Goal: Task Accomplishment & Management: Manage account settings

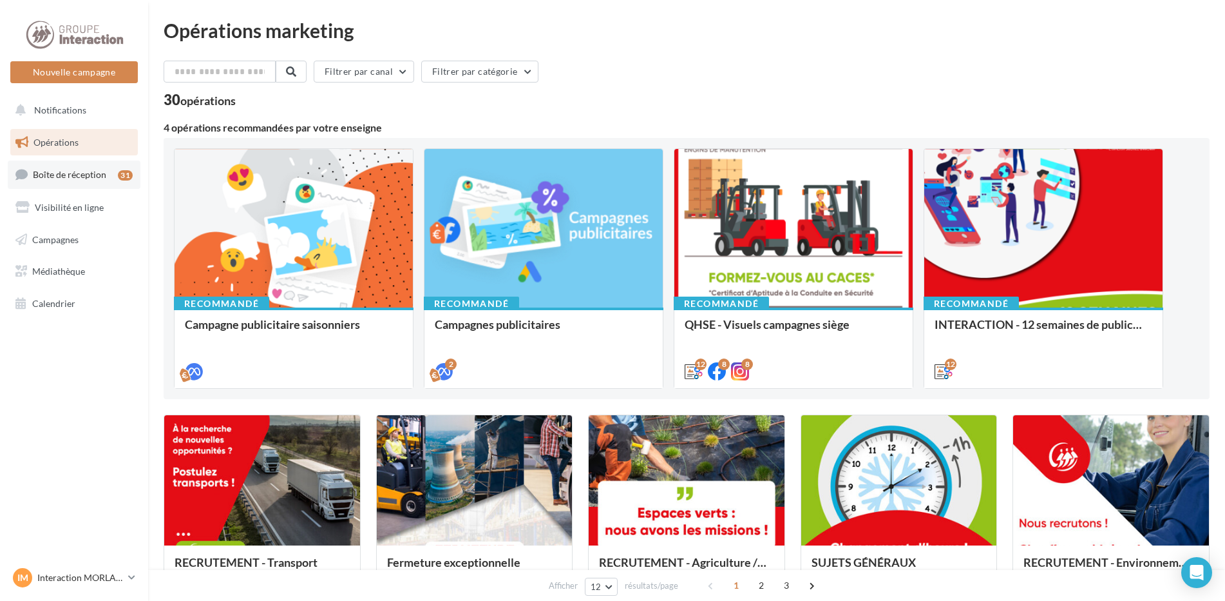
click at [52, 179] on span "Boîte de réception" at bounding box center [69, 174] width 73 height 11
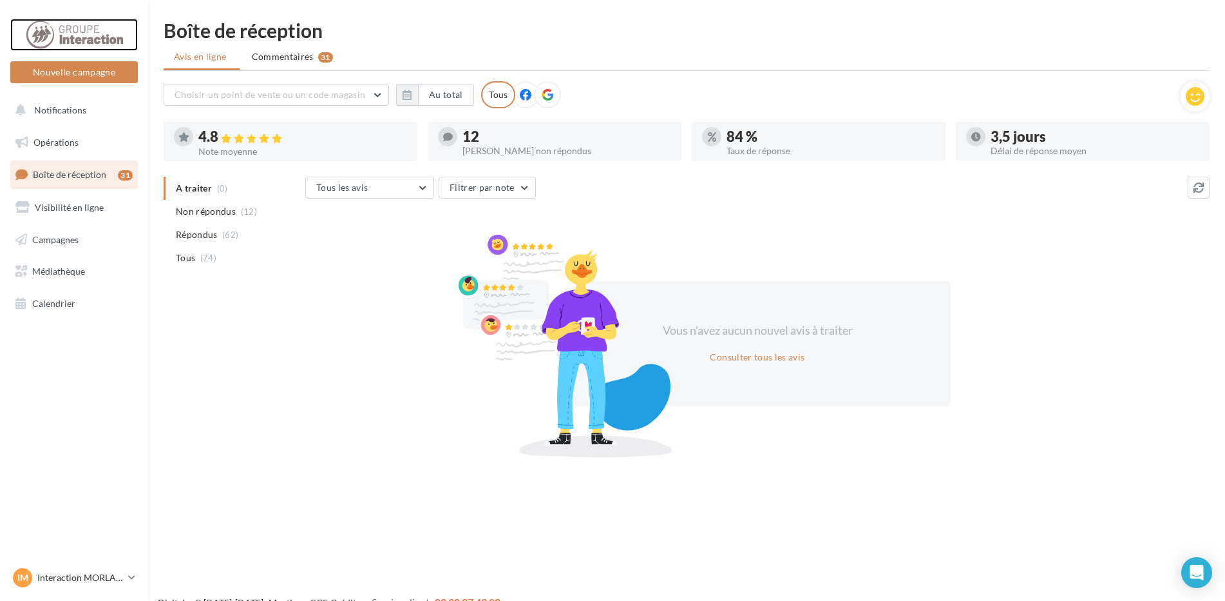
click at [70, 26] on div at bounding box center [74, 35] width 103 height 32
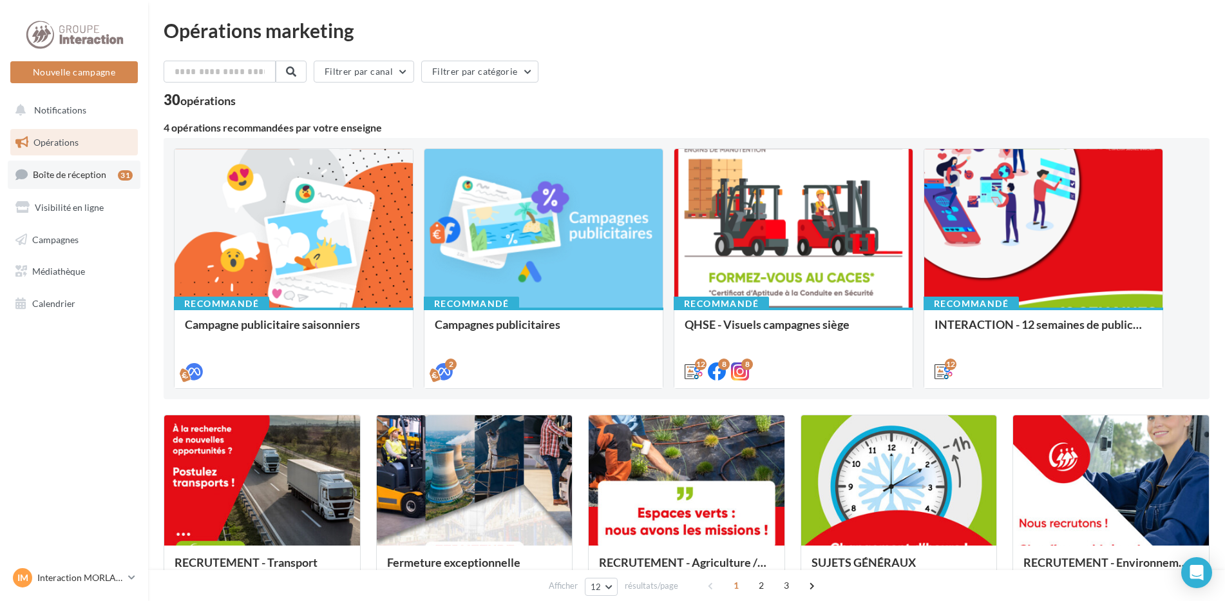
click at [62, 173] on span "Boîte de réception" at bounding box center [69, 174] width 73 height 11
click at [84, 180] on link "Boîte de réception 31" at bounding box center [74, 174] width 133 height 28
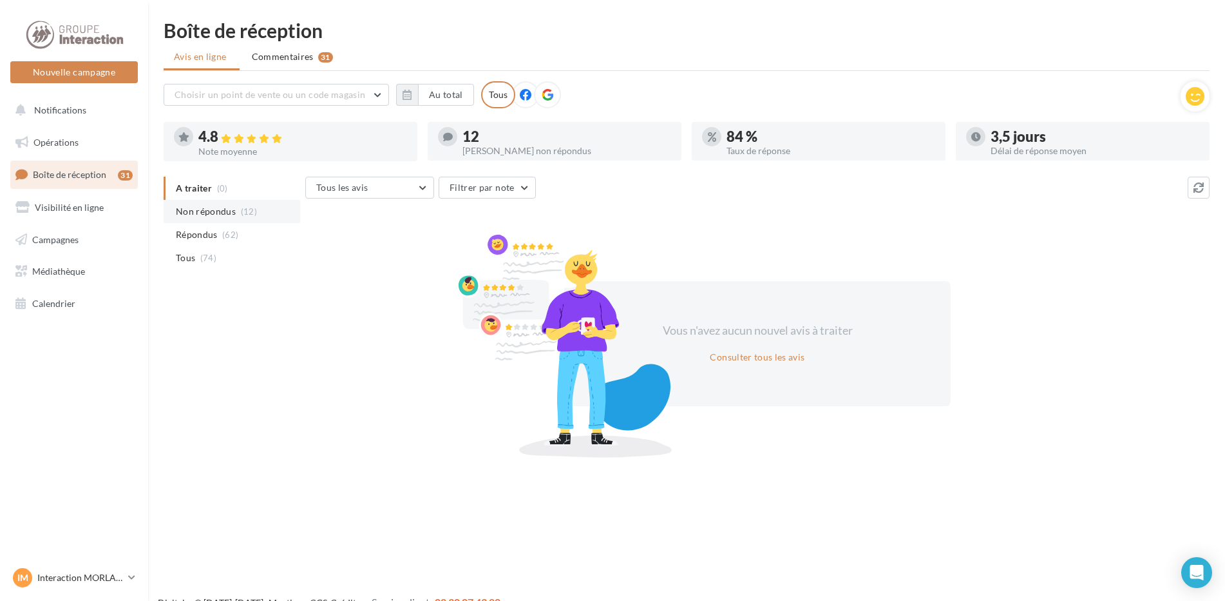
click at [211, 215] on span "Non répondus" at bounding box center [206, 211] width 60 height 13
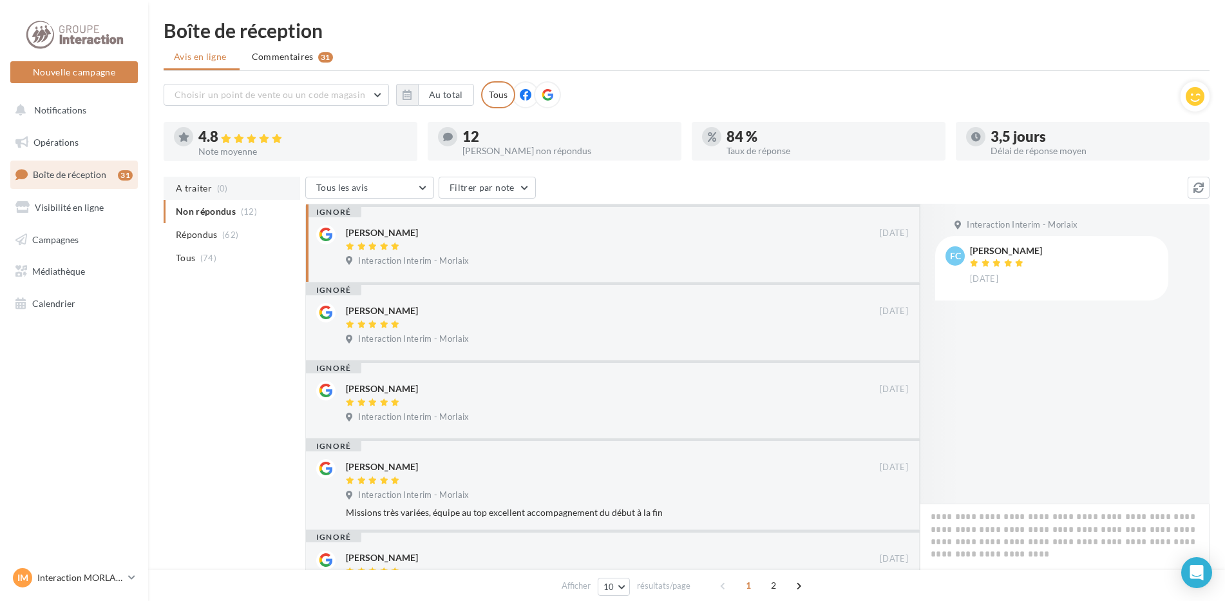
click at [206, 195] on span "A traiter" at bounding box center [194, 188] width 36 height 13
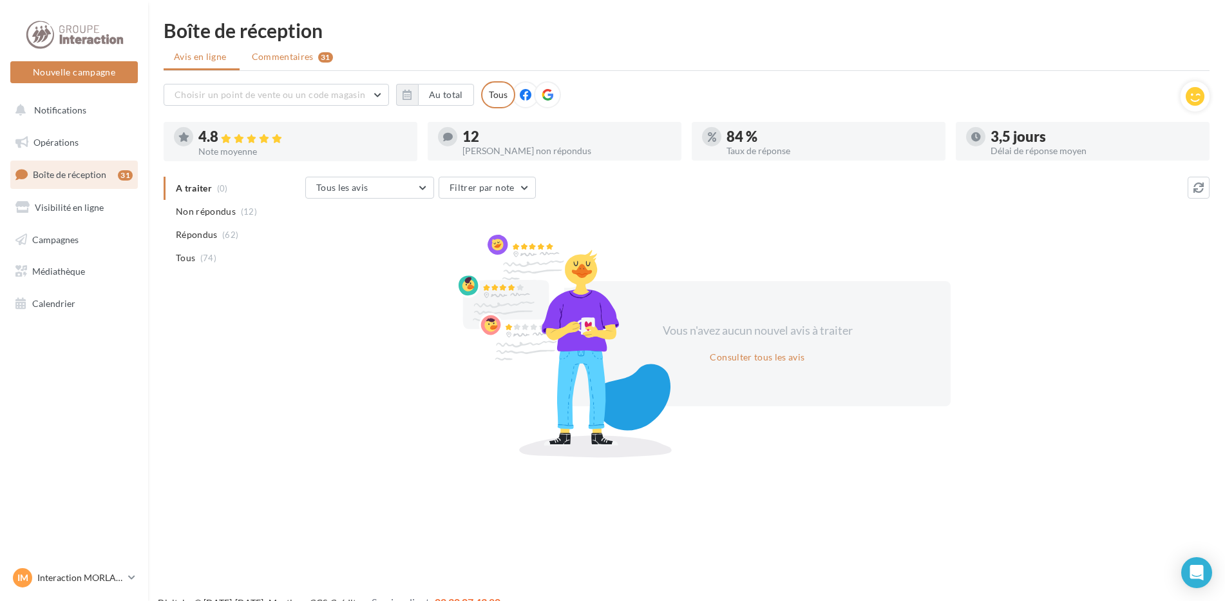
click at [312, 54] on span "Commentaires" at bounding box center [283, 56] width 62 height 13
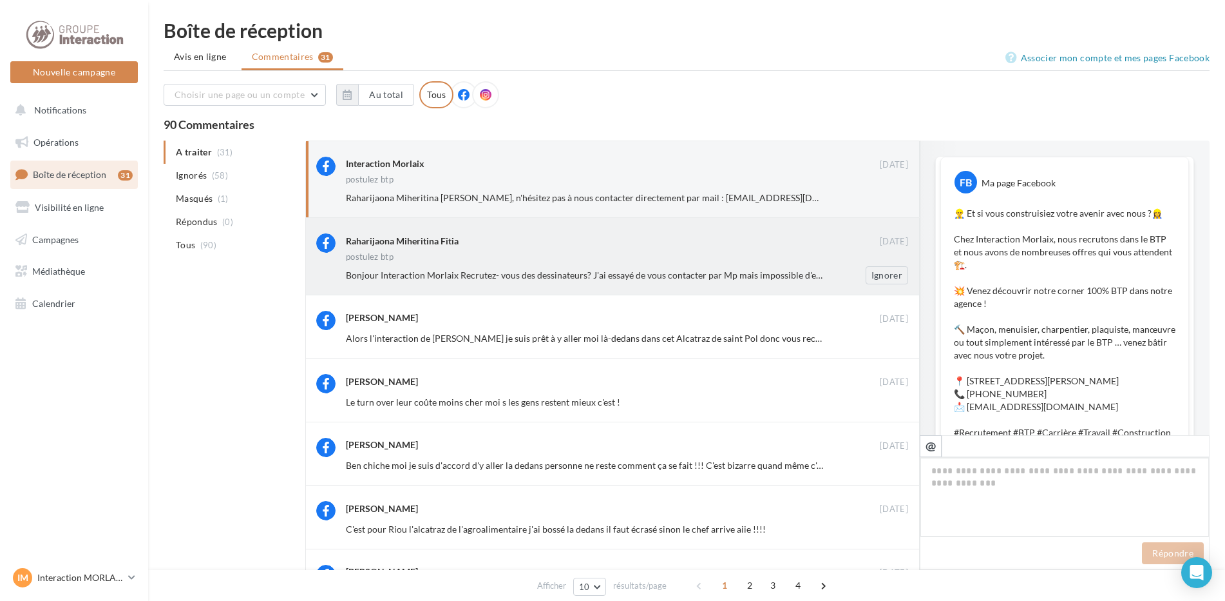
scroll to position [543, 0]
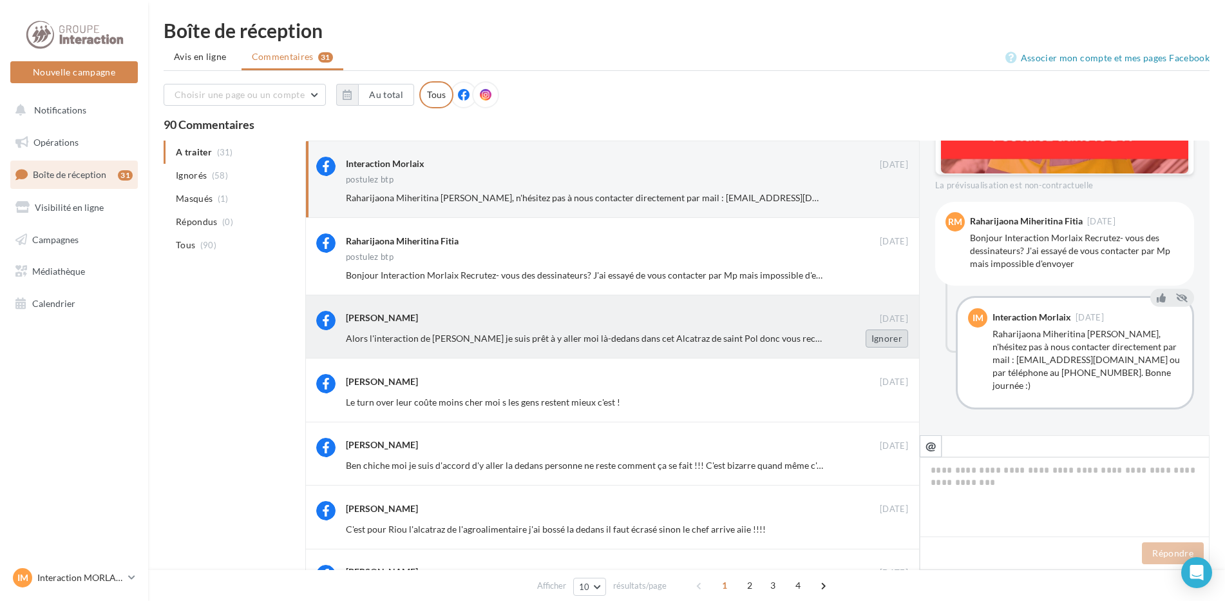
click at [895, 341] on button "Ignorer" at bounding box center [887, 338] width 43 height 18
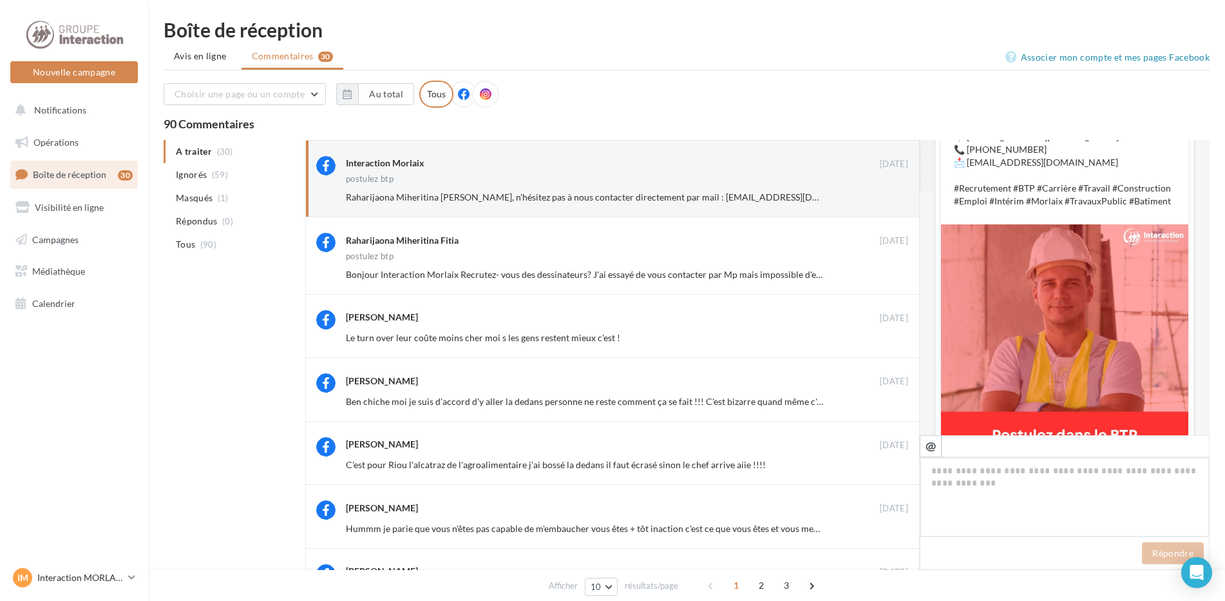
scroll to position [542, 0]
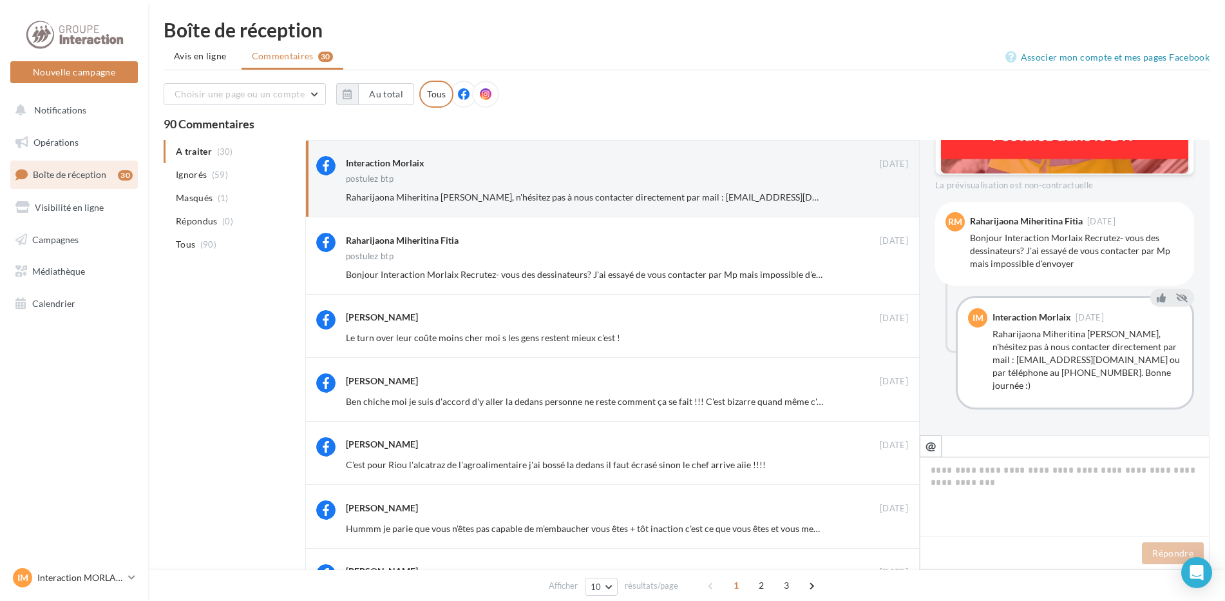
click at [894, 341] on button "Ignorer" at bounding box center [887, 338] width 43 height 18
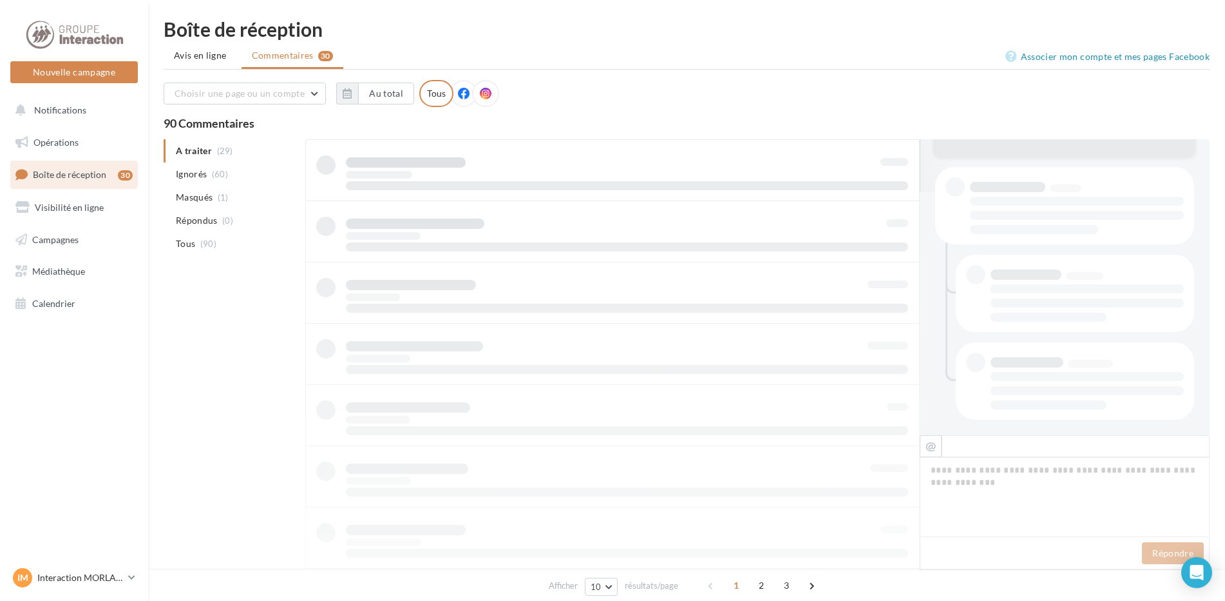
scroll to position [243, 0]
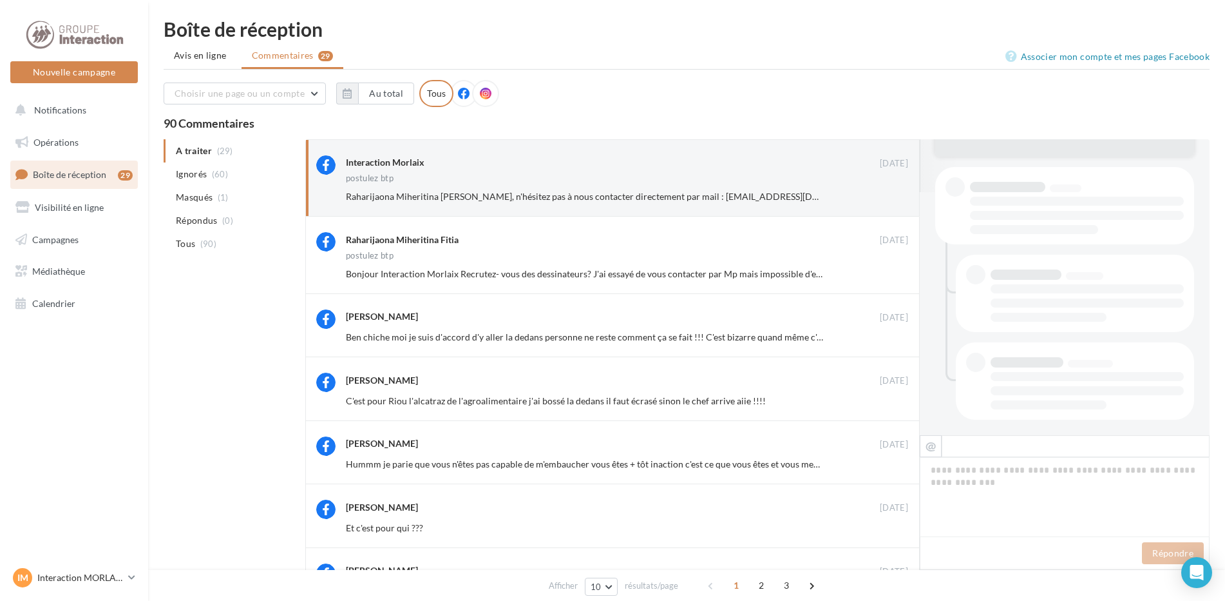
click at [894, 341] on button "Ignorer" at bounding box center [887, 337] width 43 height 18
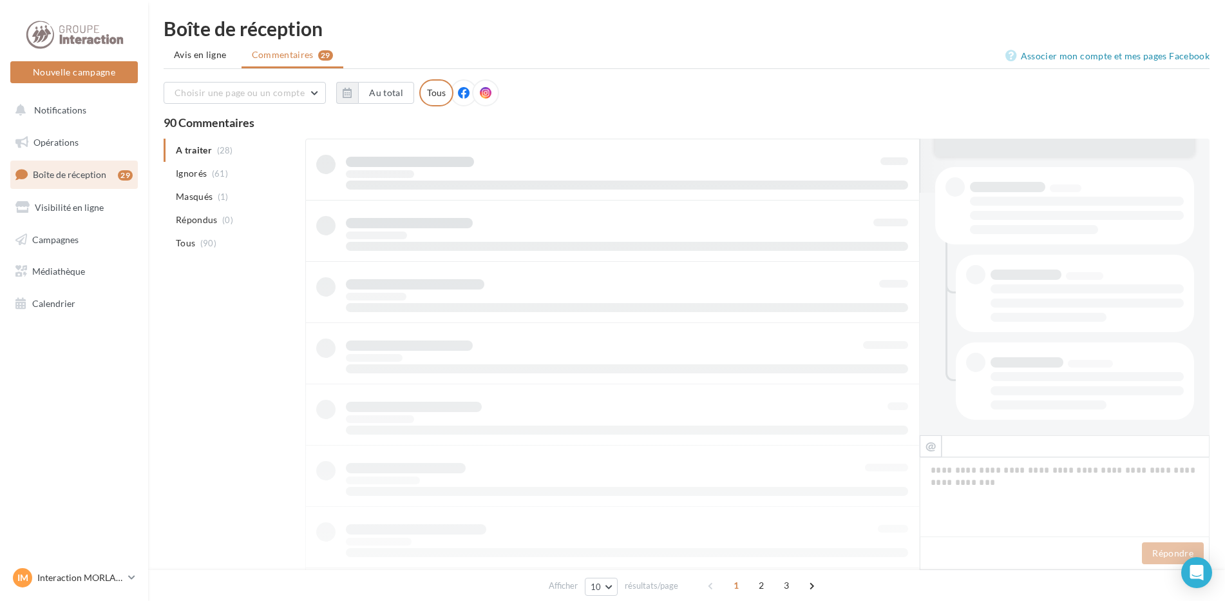
scroll to position [242, 0]
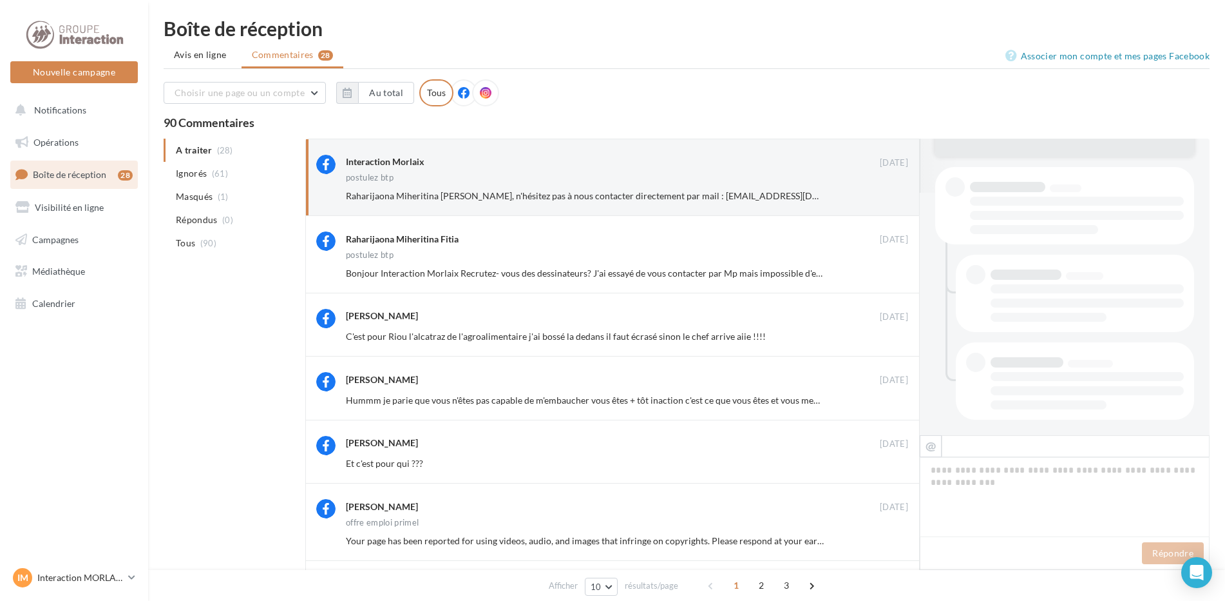
click at [894, 341] on button "Ignorer" at bounding box center [887, 336] width 43 height 18
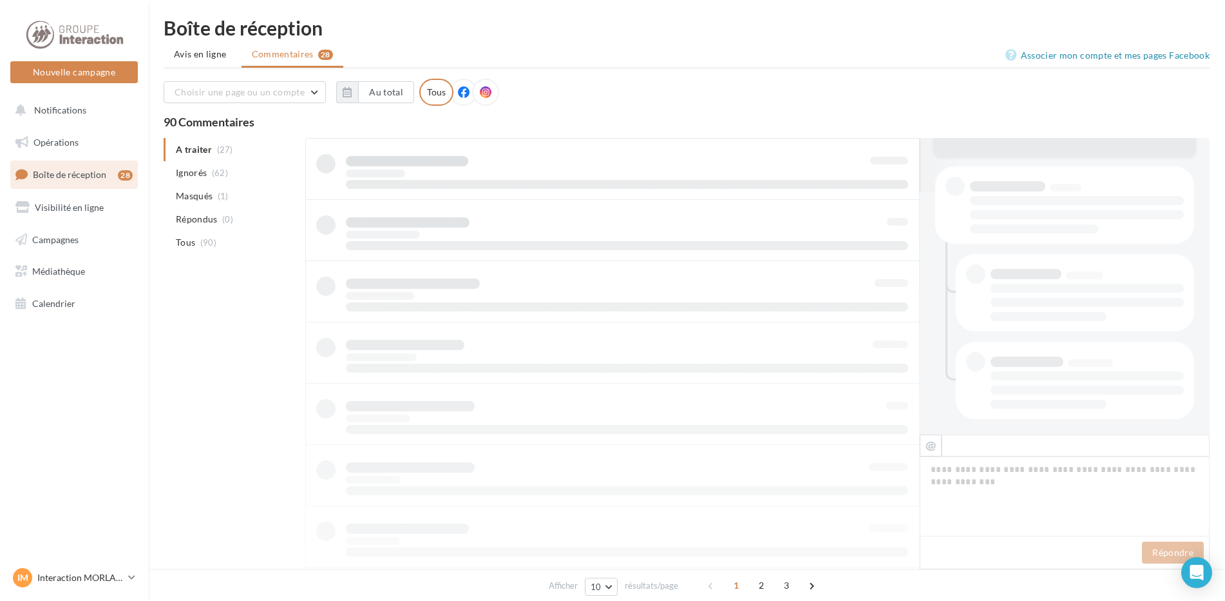
scroll to position [242, 0]
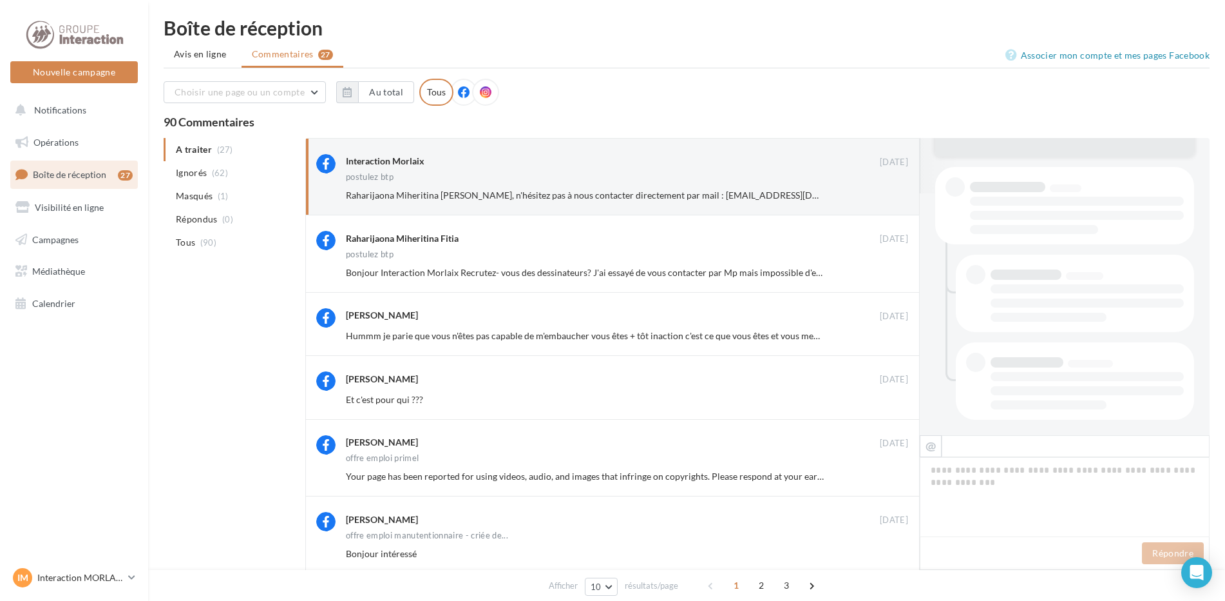
click at [894, 341] on button "Ignorer" at bounding box center [887, 336] width 43 height 18
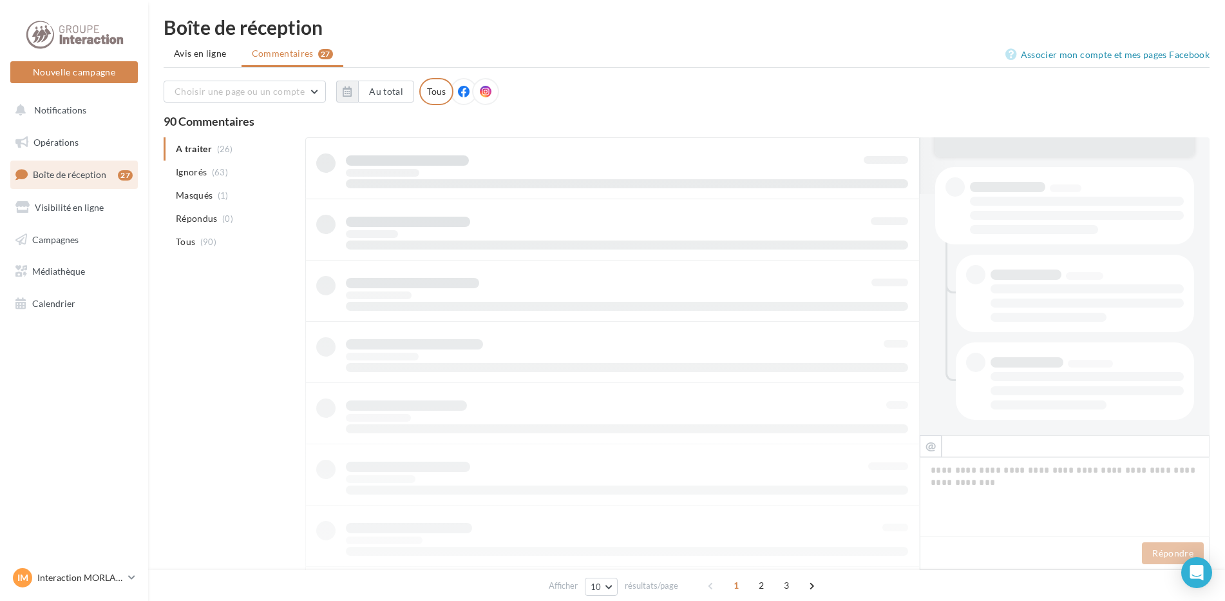
scroll to position [241, 0]
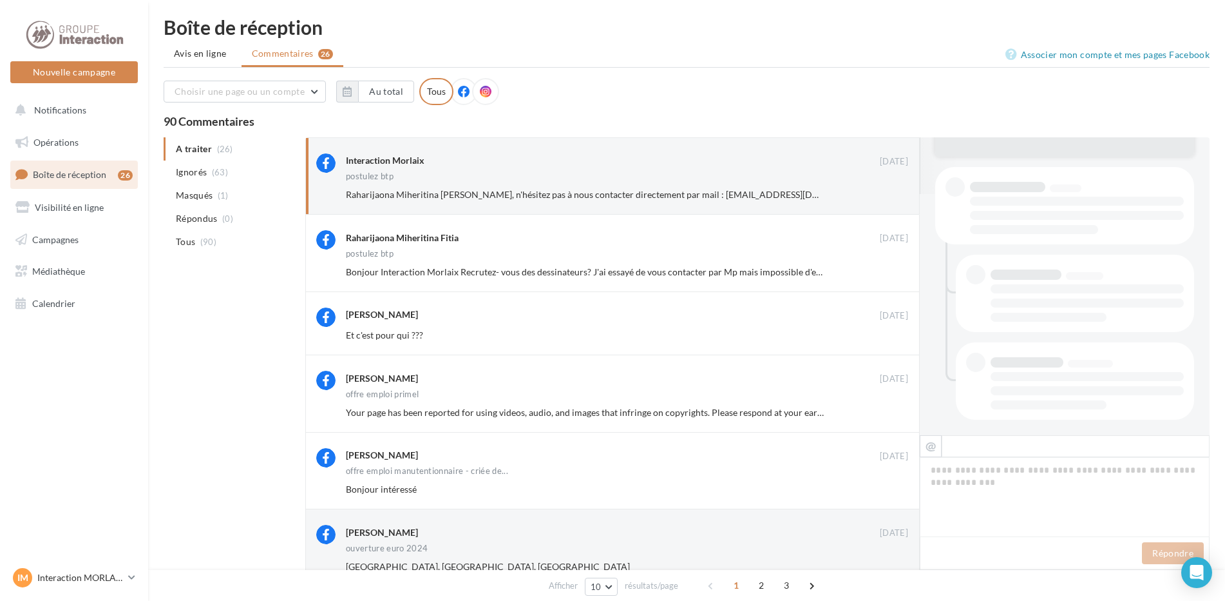
click at [894, 341] on button "Ignorer" at bounding box center [887, 335] width 43 height 18
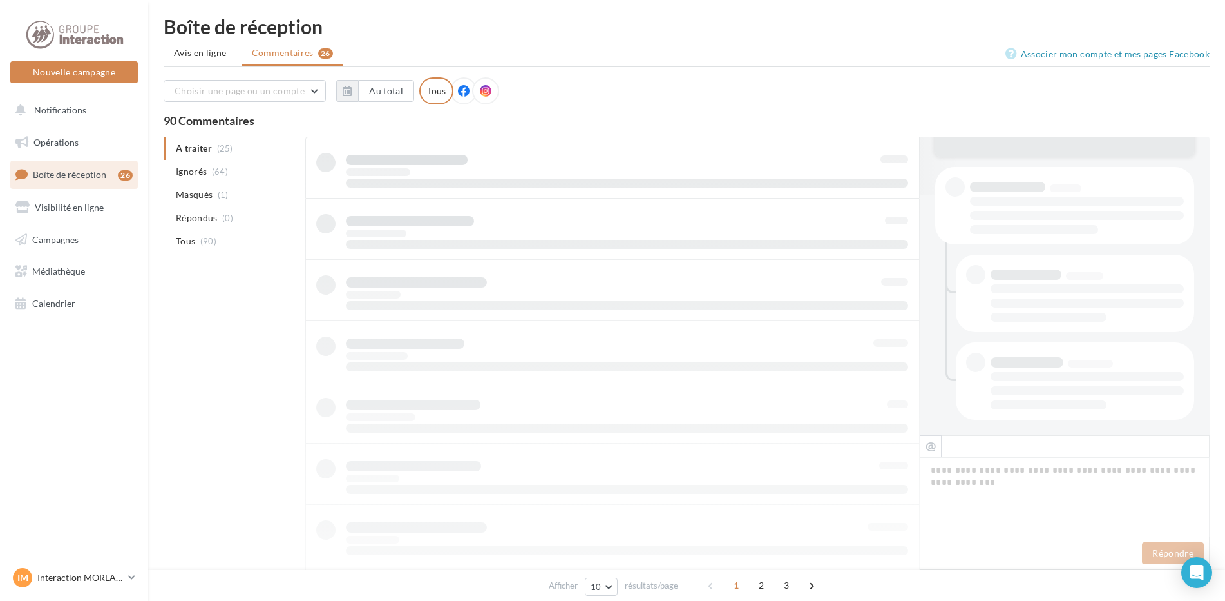
scroll to position [240, 0]
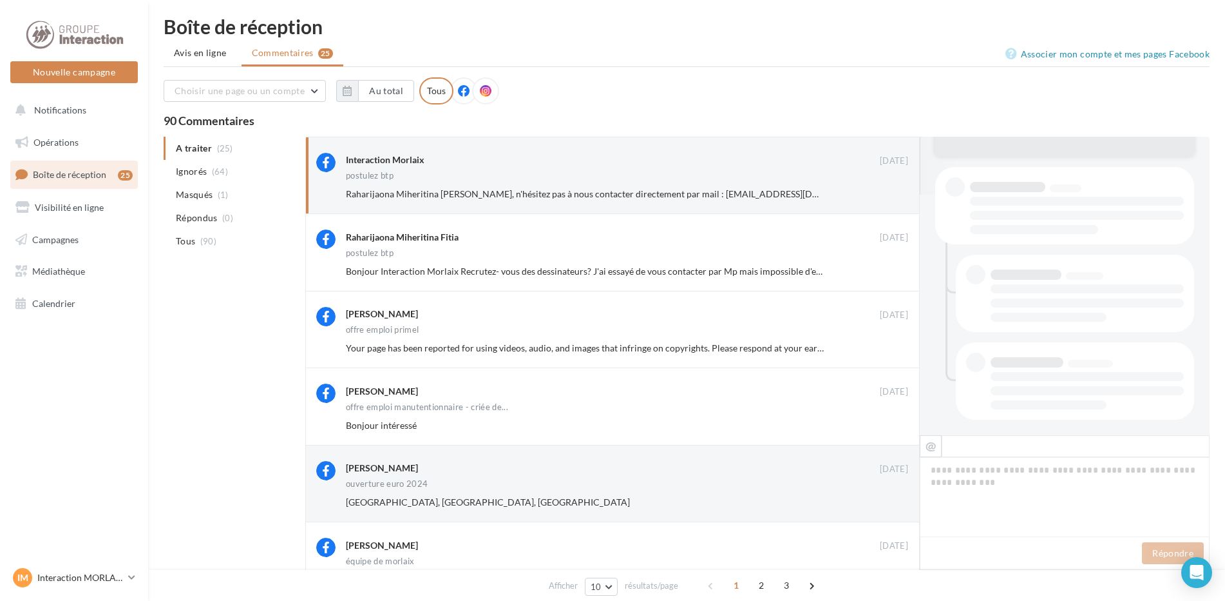
click at [894, 341] on button "Ignorer" at bounding box center [887, 348] width 43 height 18
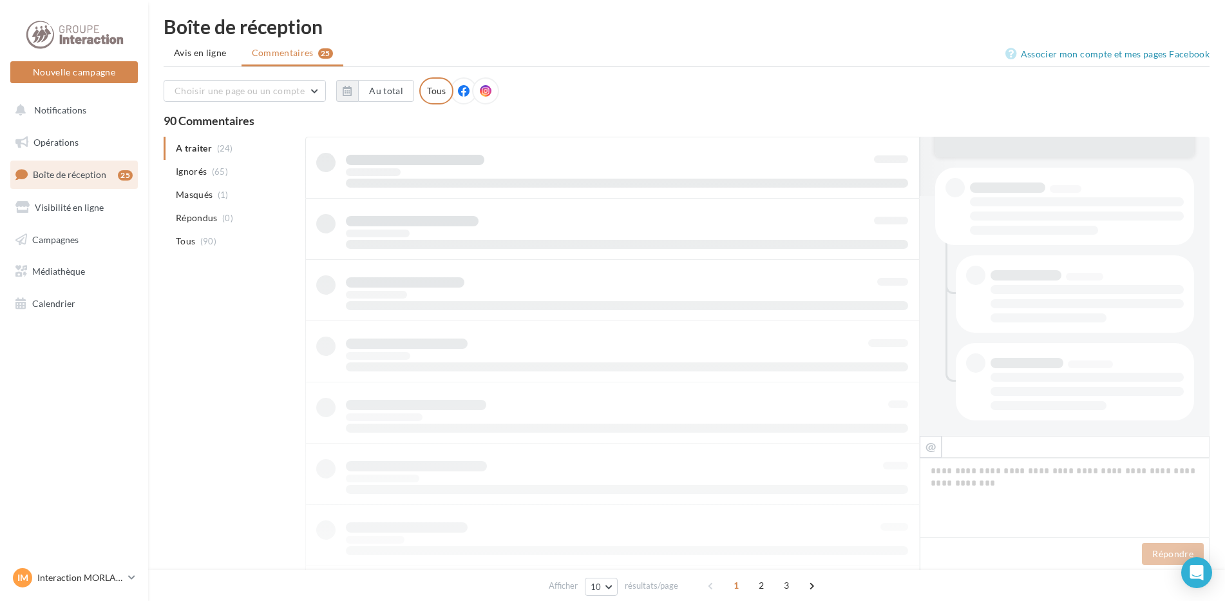
scroll to position [240, 0]
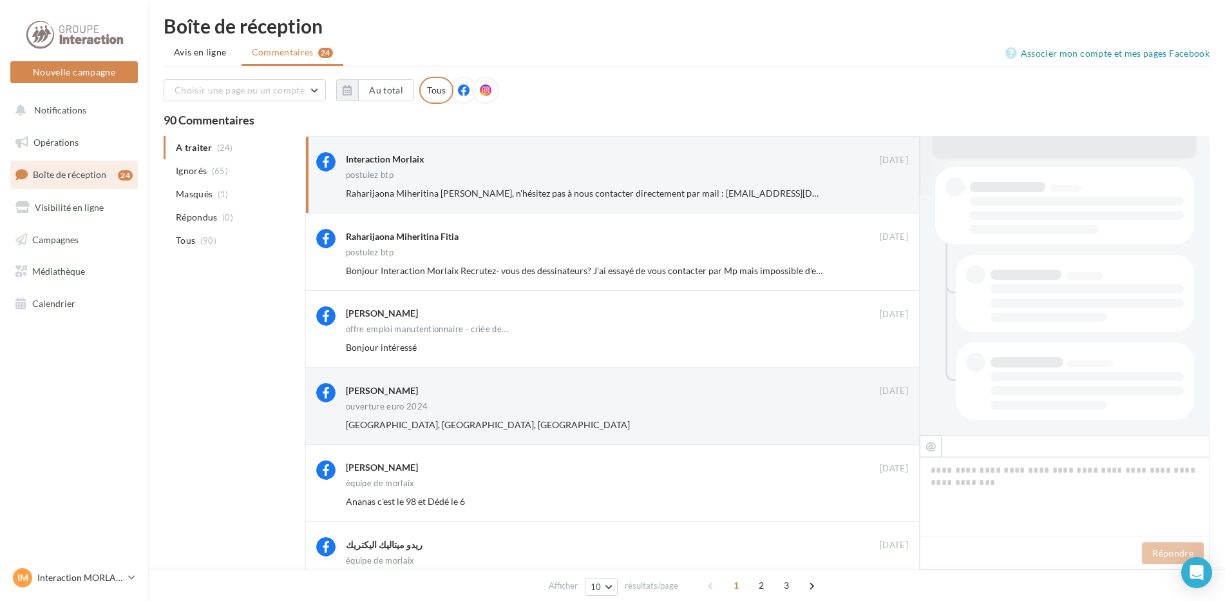
click at [894, 341] on button "Ignorer" at bounding box center [887, 347] width 43 height 18
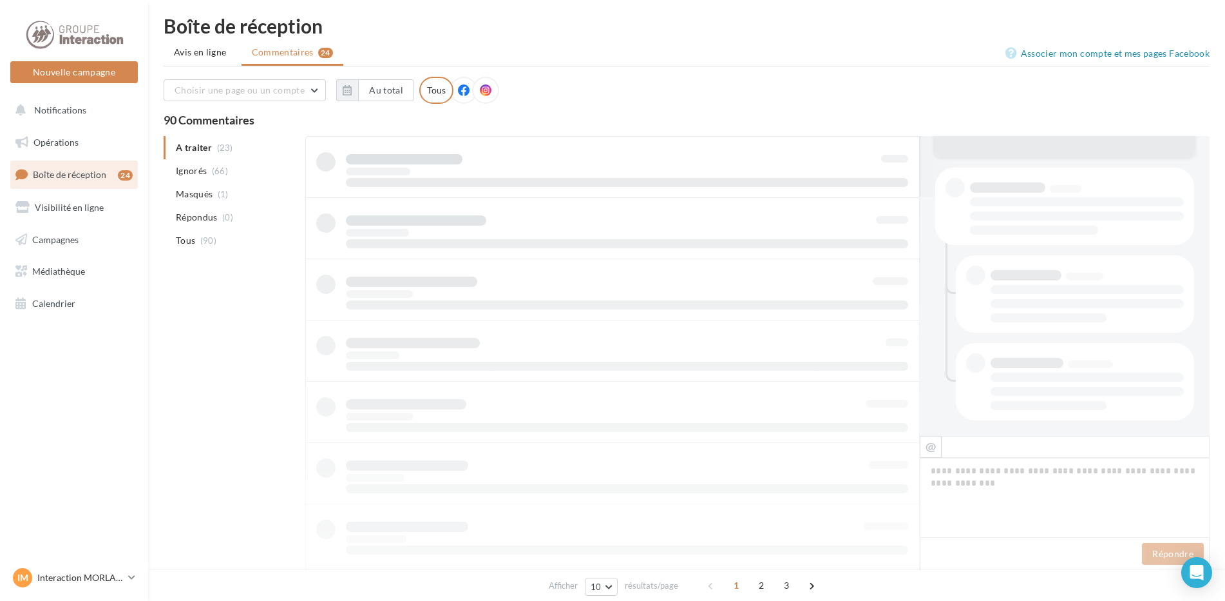
scroll to position [239, 0]
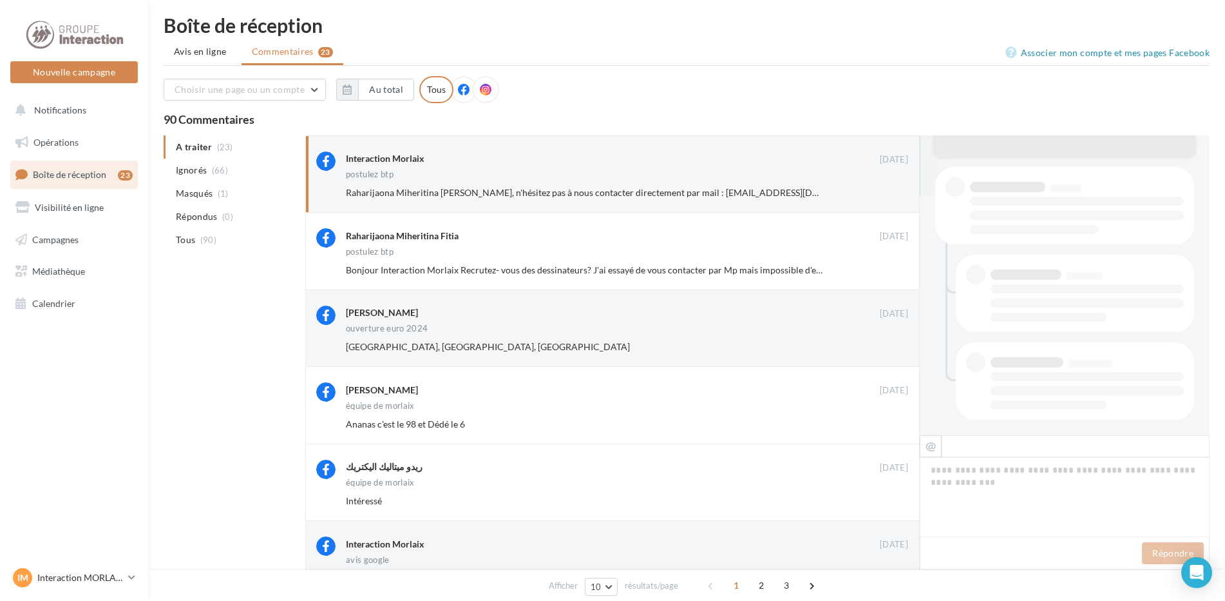
click at [894, 341] on button "Ignorer" at bounding box center [887, 347] width 43 height 18
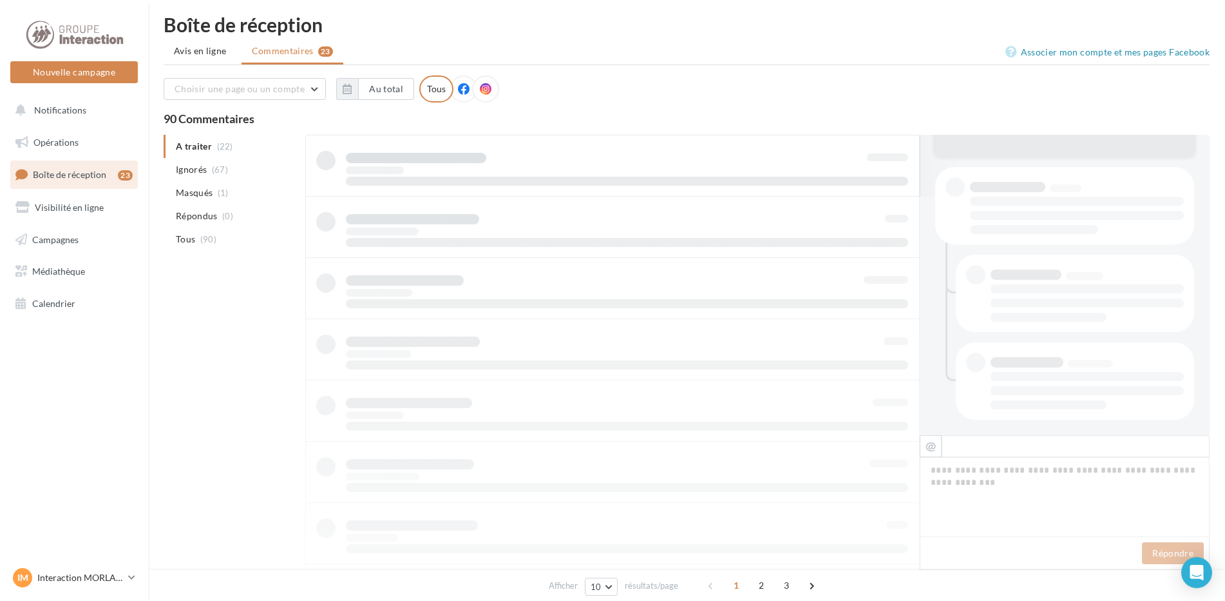
scroll to position [238, 0]
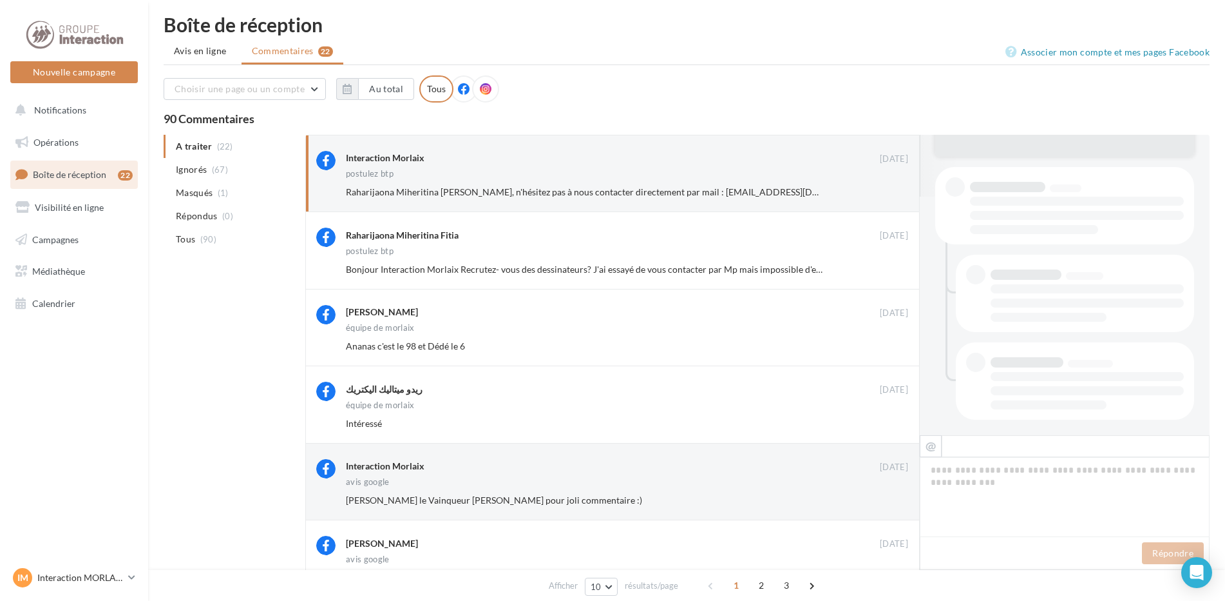
click at [894, 341] on button "Ignorer" at bounding box center [887, 346] width 43 height 18
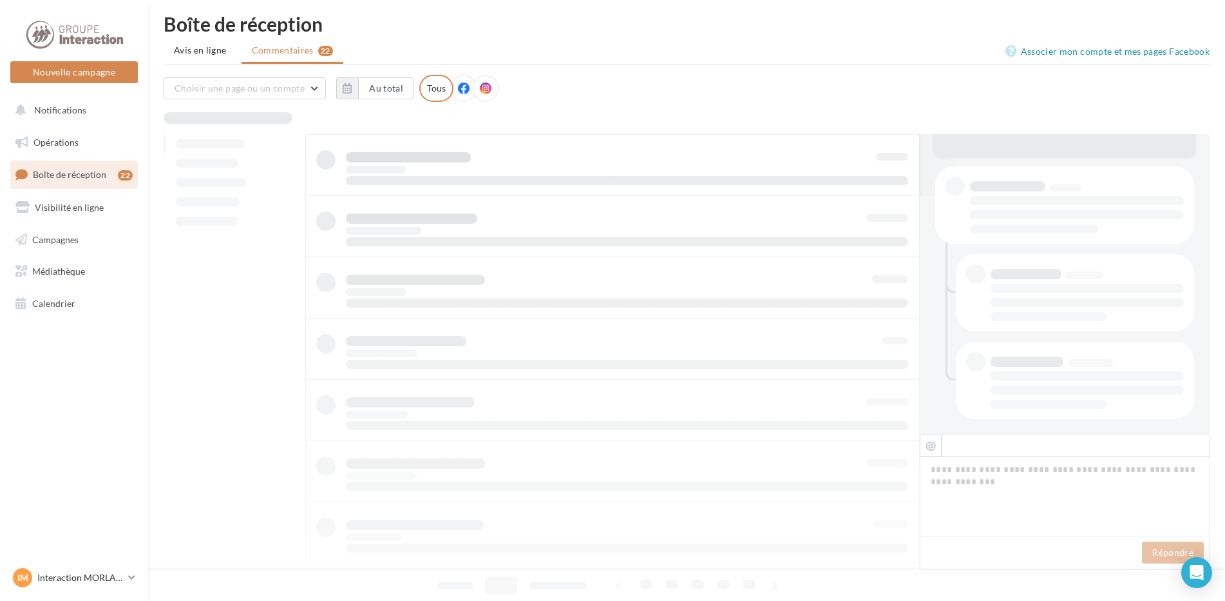
scroll to position [238, 0]
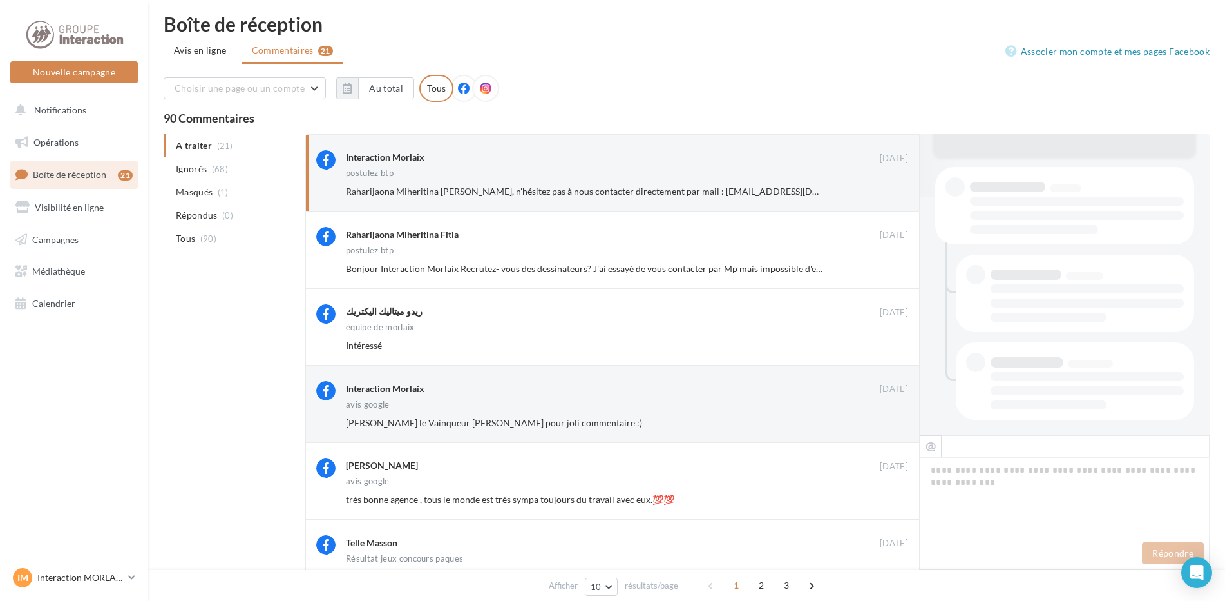
click at [894, 341] on button "Ignorer" at bounding box center [887, 345] width 43 height 18
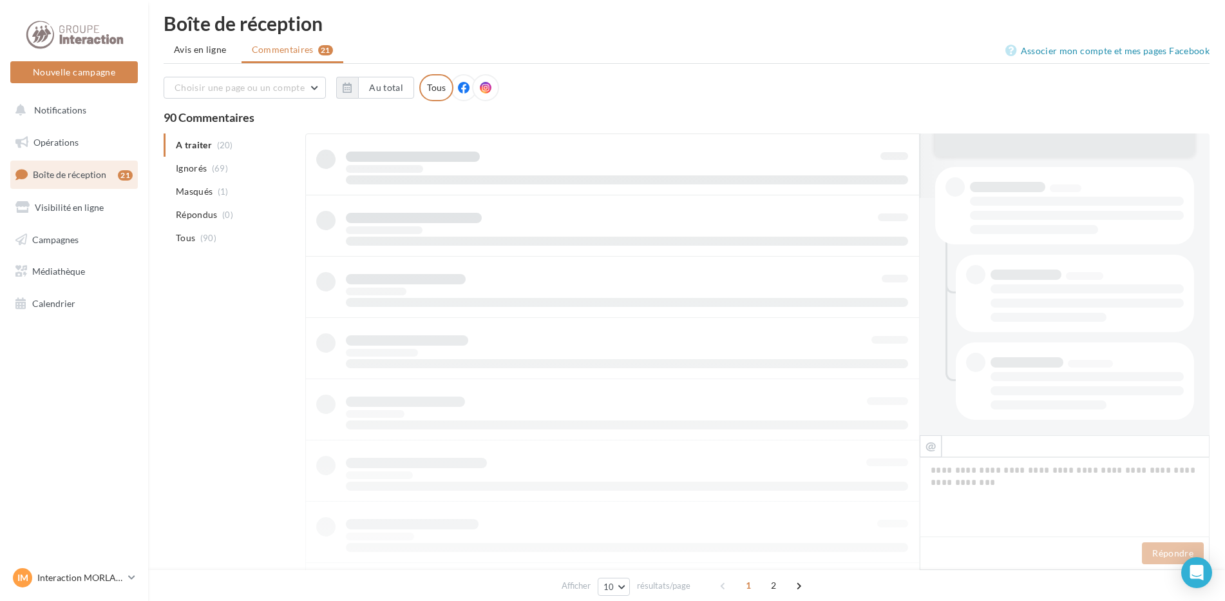
scroll to position [237, 0]
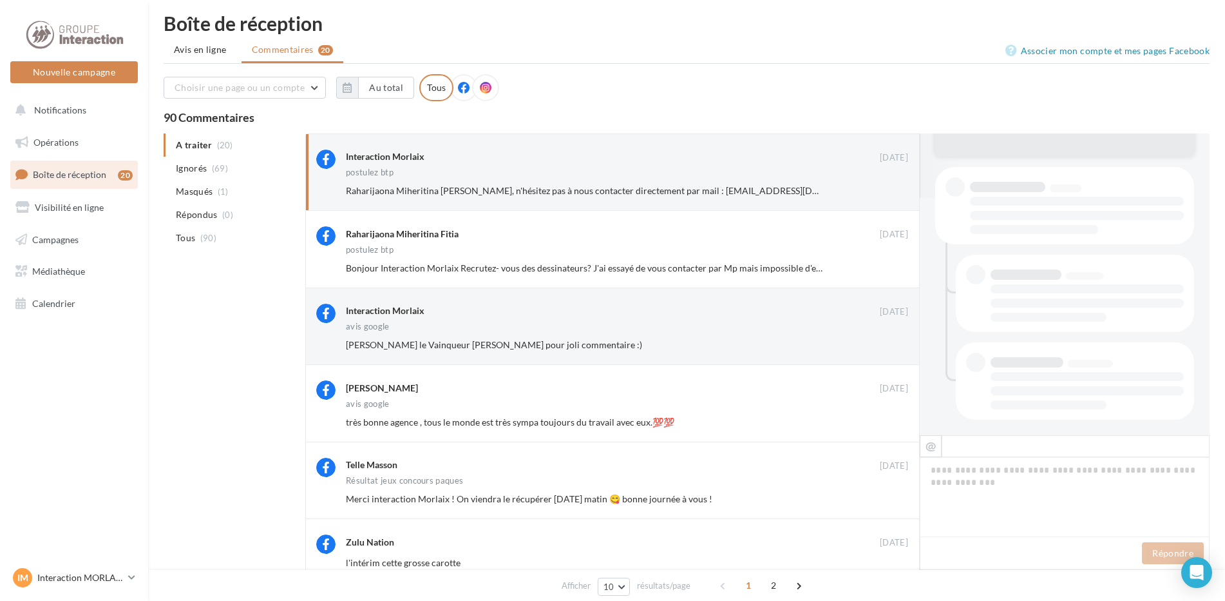
click at [894, 341] on button "Ignorer" at bounding box center [887, 345] width 43 height 18
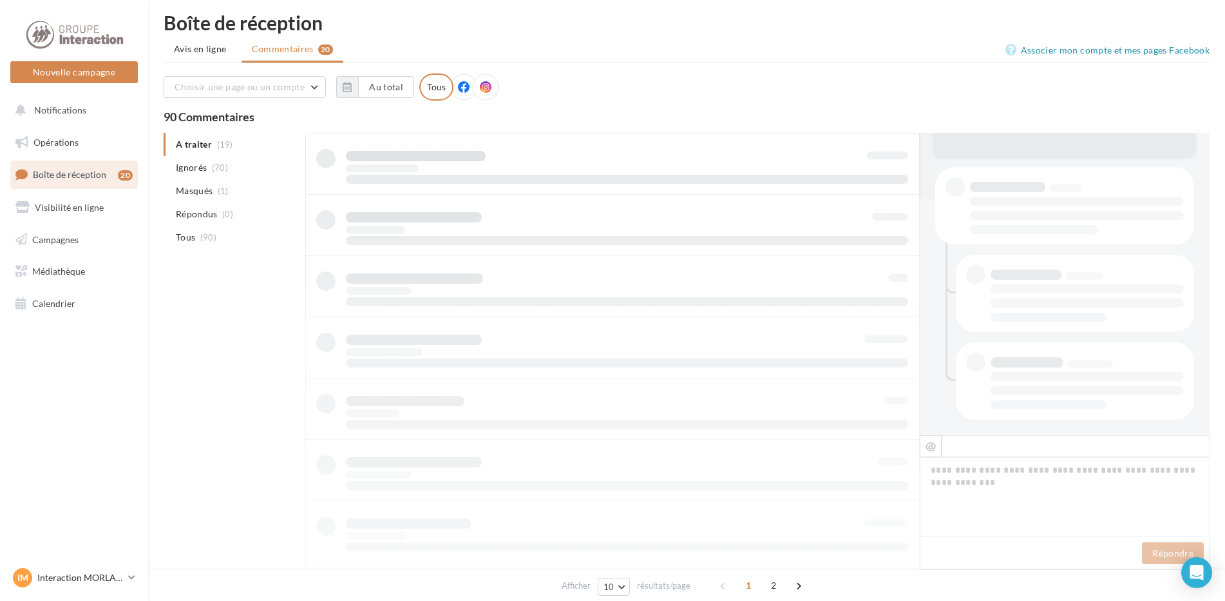
scroll to position [236, 0]
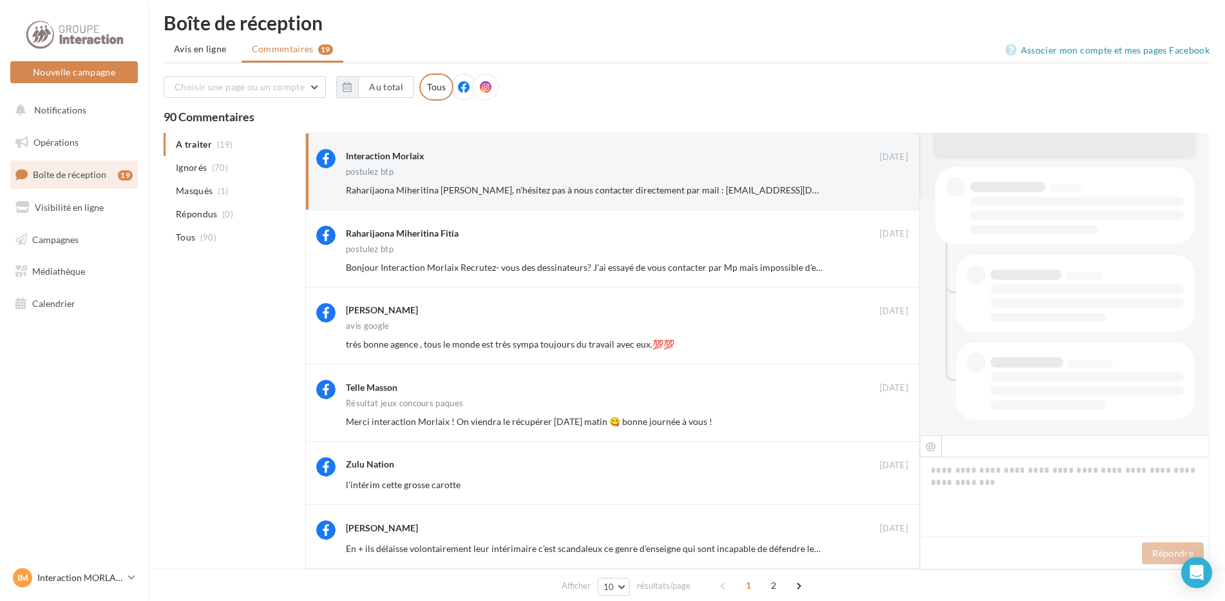
click at [894, 341] on button "Ignorer" at bounding box center [887, 344] width 43 height 18
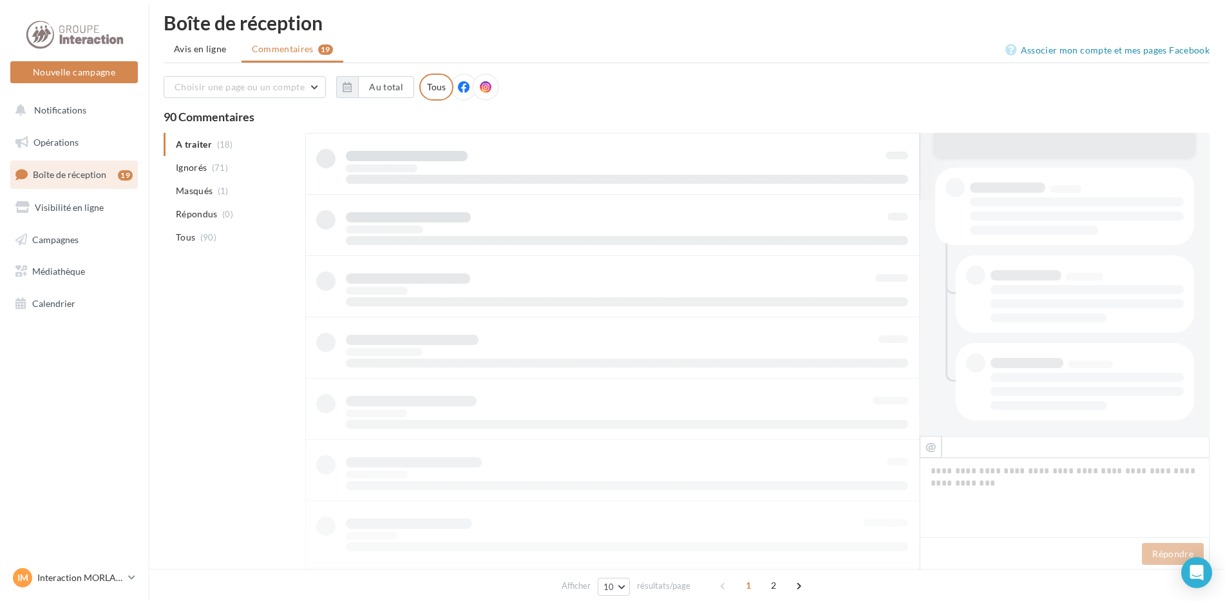
scroll to position [236, 0]
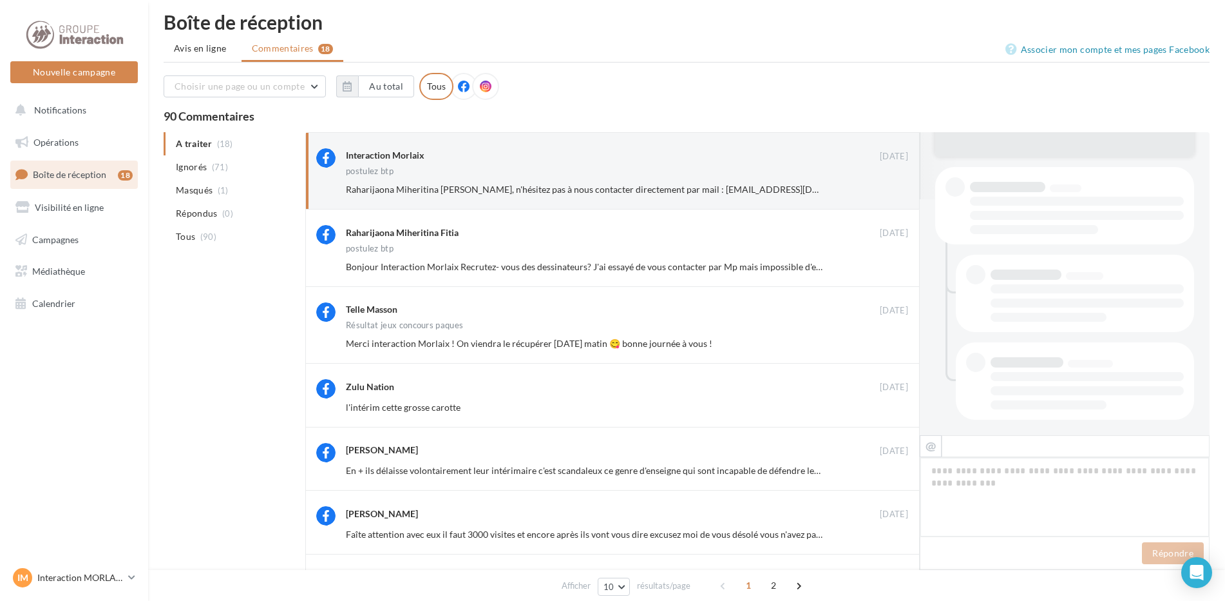
click at [894, 341] on button "Ignorer" at bounding box center [887, 343] width 43 height 18
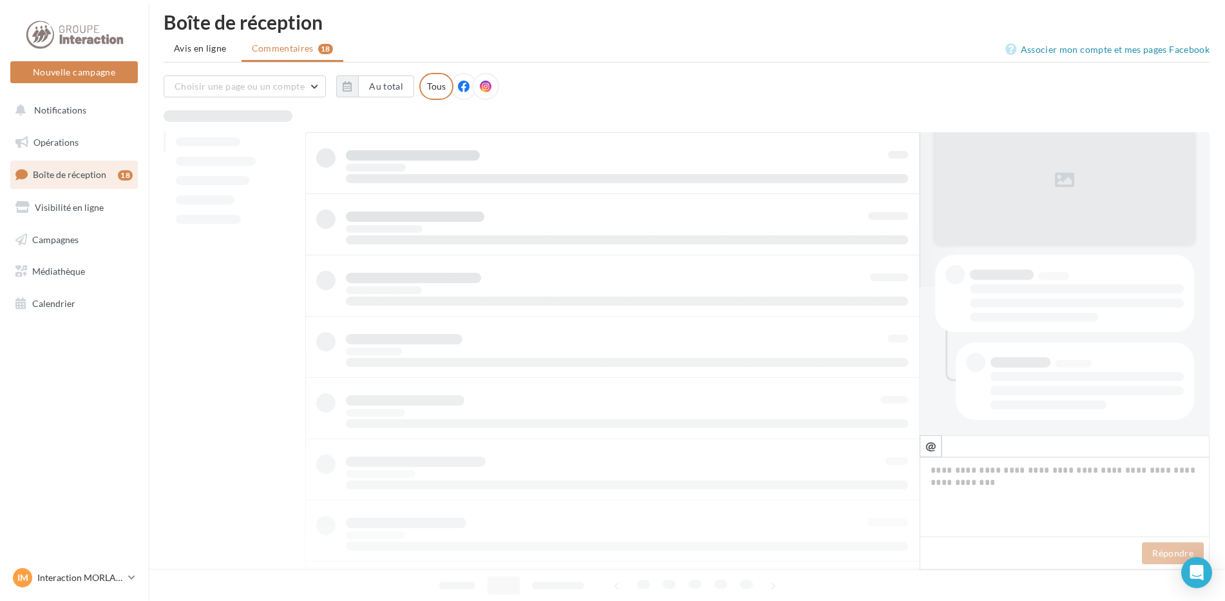
scroll to position [0, 0]
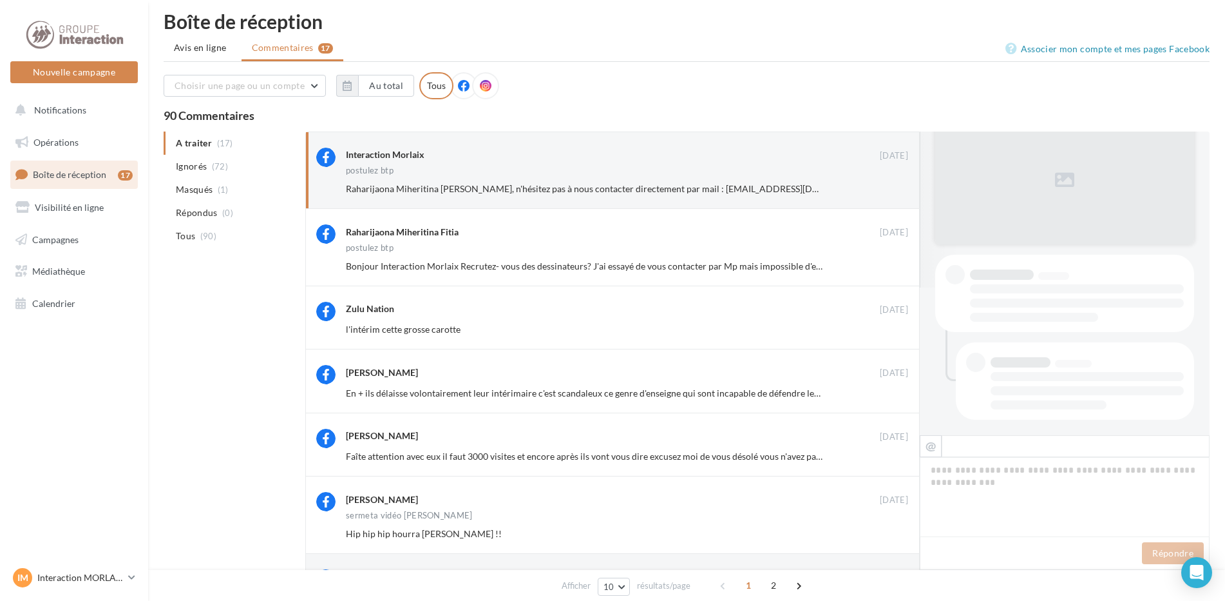
click at [894, 341] on div "Zulu Nation 19/04/2024 l'intérim cette grosse carotte Ignorer" at bounding box center [612, 317] width 615 height 63
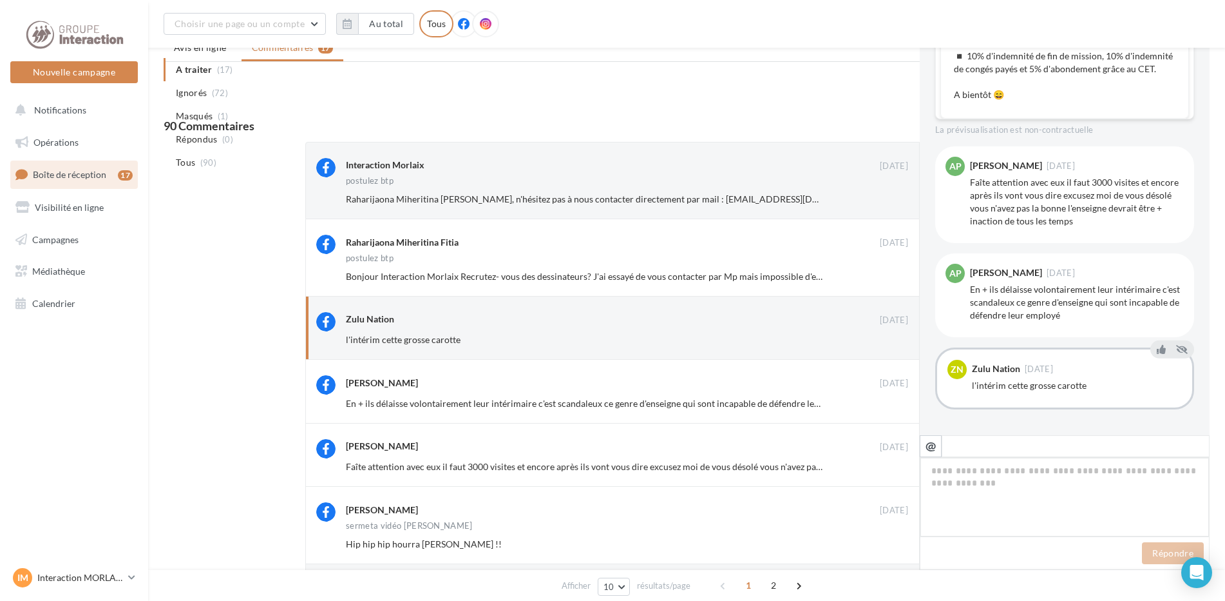
scroll to position [425, 0]
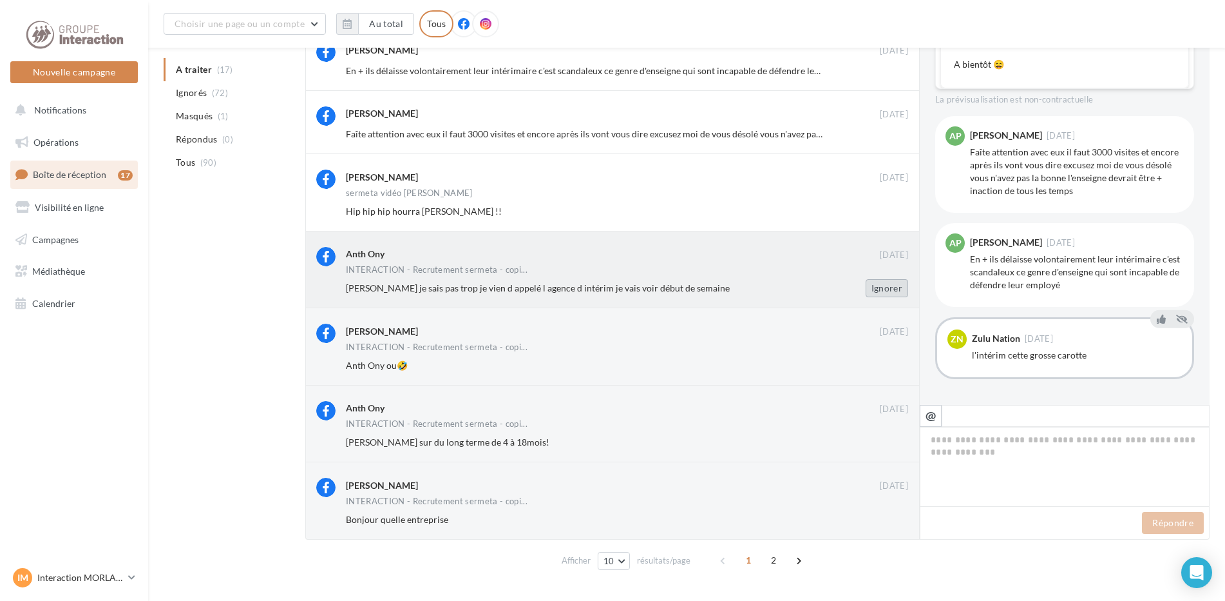
click at [870, 285] on button "Ignorer" at bounding box center [887, 288] width 43 height 18
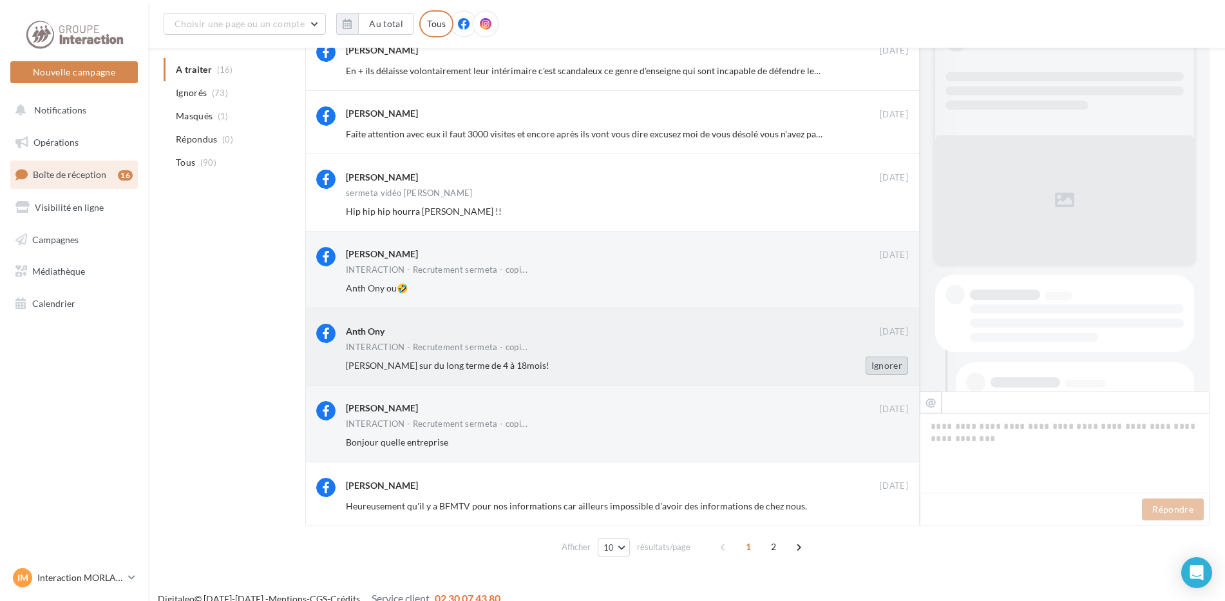
click at [885, 367] on button "Ignorer" at bounding box center [887, 365] width 43 height 18
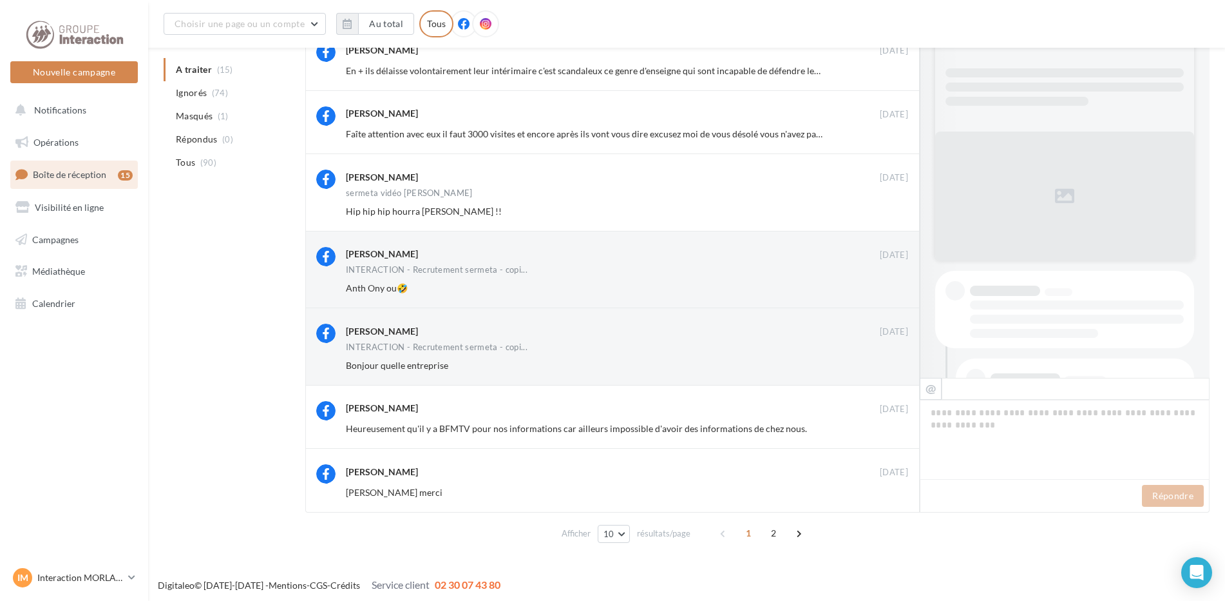
click at [885, 367] on button "Ignorer" at bounding box center [887, 365] width 43 height 18
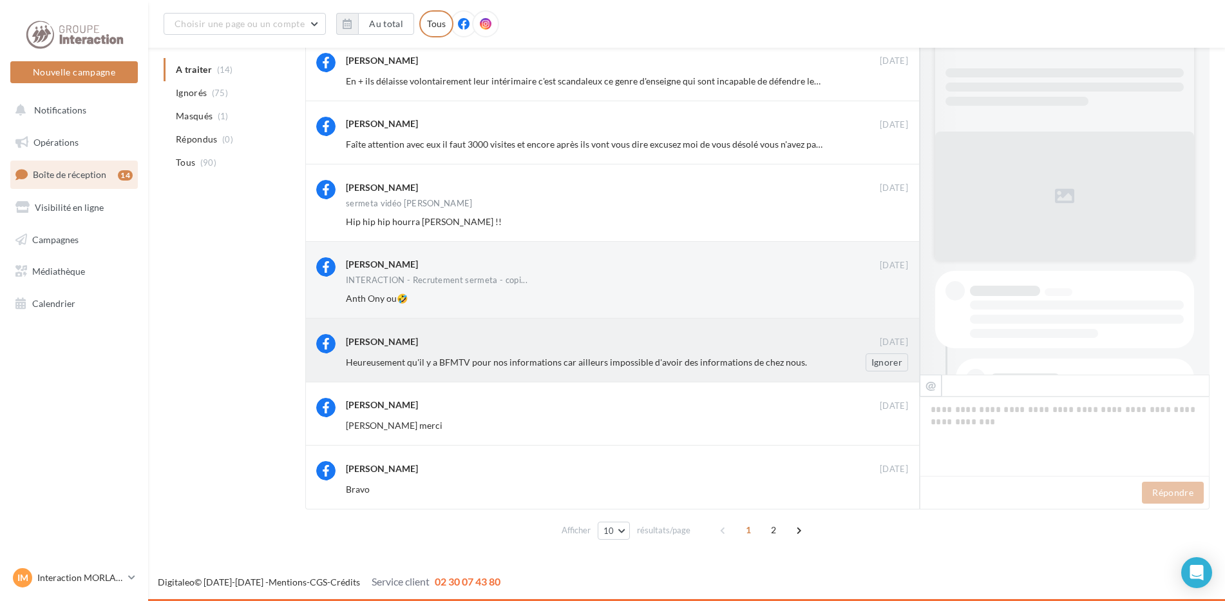
click at [646, 345] on div "Josette Vedel" at bounding box center [613, 341] width 534 height 14
click at [637, 361] on span "Heureusement qu'il y a BFMTV pour nos informations car ailleurs impossible d'av…" at bounding box center [576, 361] width 461 height 11
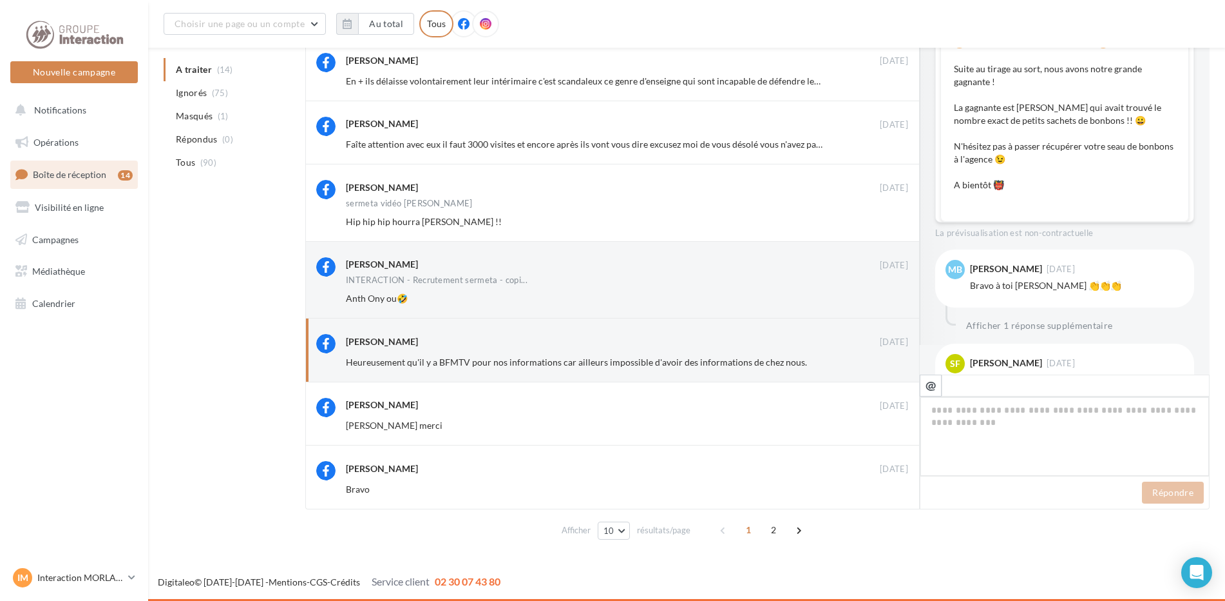
scroll to position [0, 0]
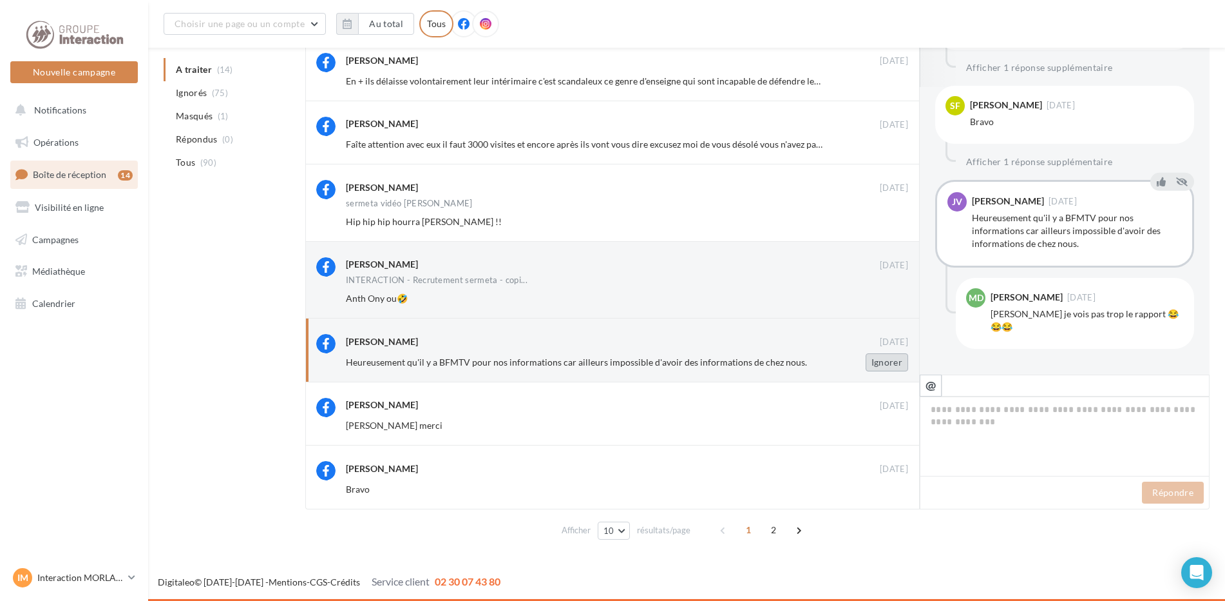
click at [879, 358] on button "Ignorer" at bounding box center [887, 362] width 43 height 18
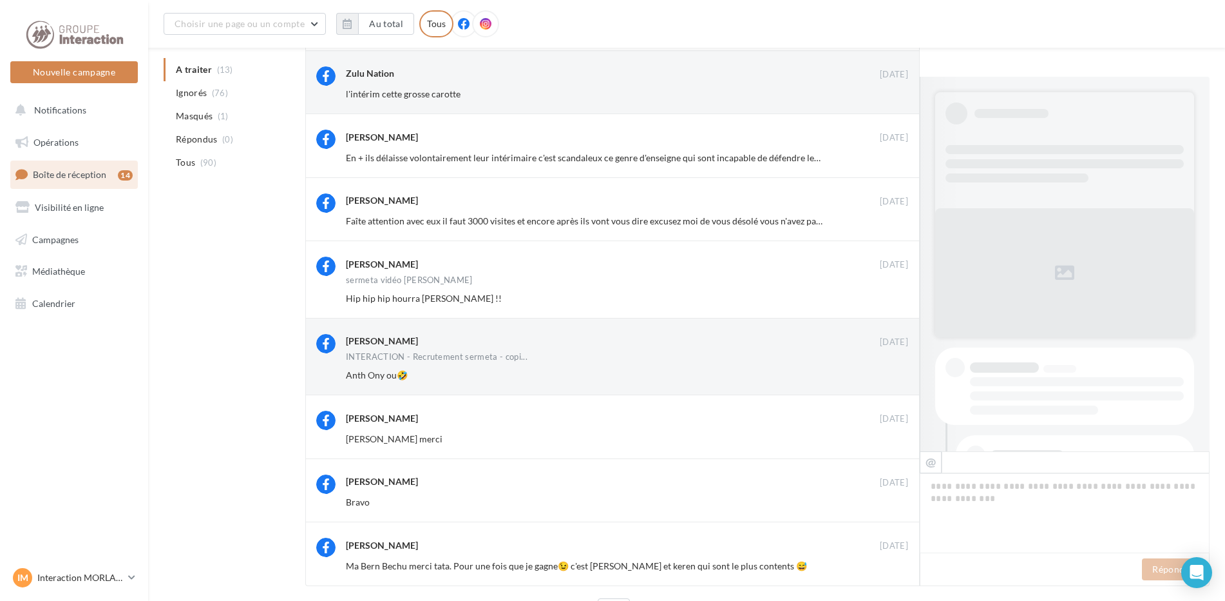
scroll to position [331, 0]
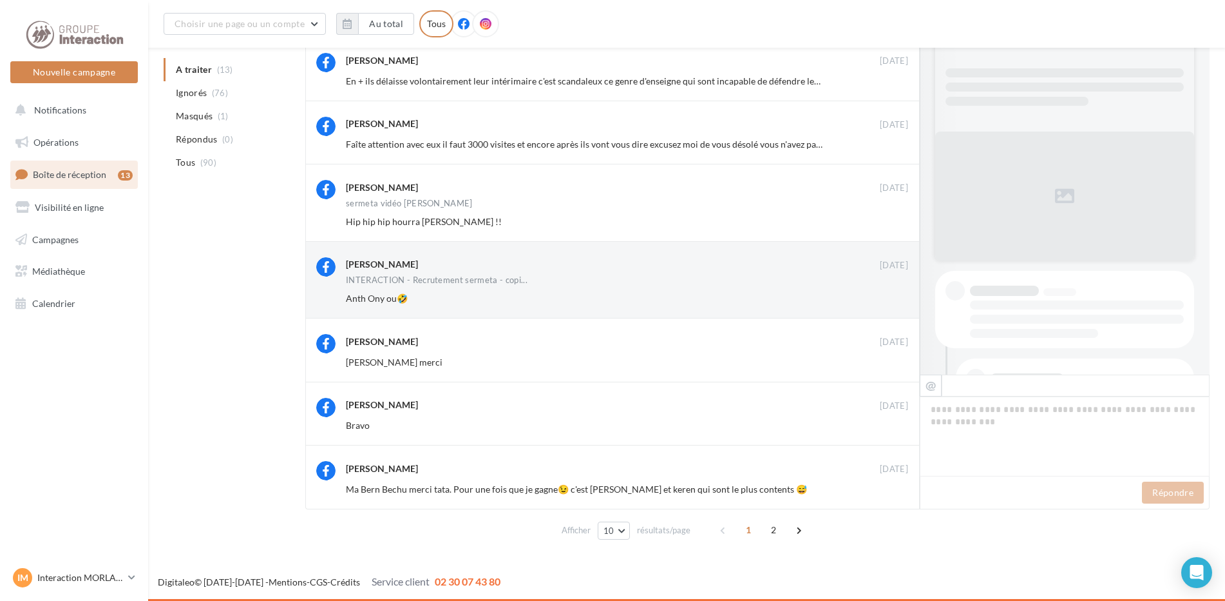
click at [879, 358] on button "Ignorer" at bounding box center [887, 362] width 43 height 18
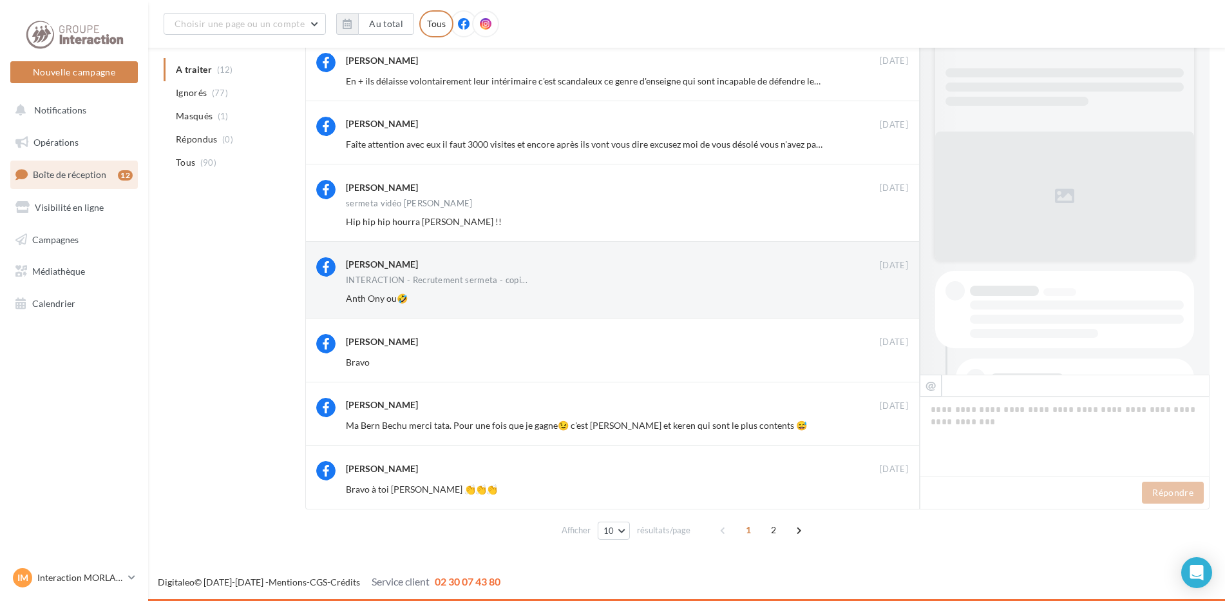
click at [879, 358] on button "Ignorer" at bounding box center [887, 362] width 43 height 18
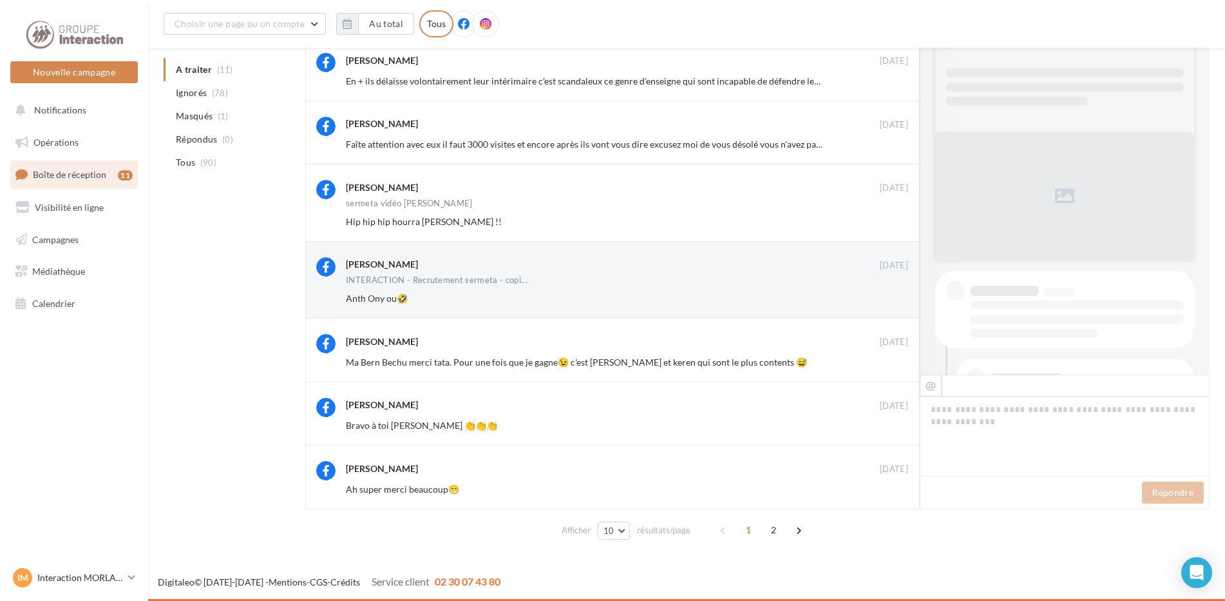
click at [879, 358] on button "Ignorer" at bounding box center [887, 362] width 43 height 18
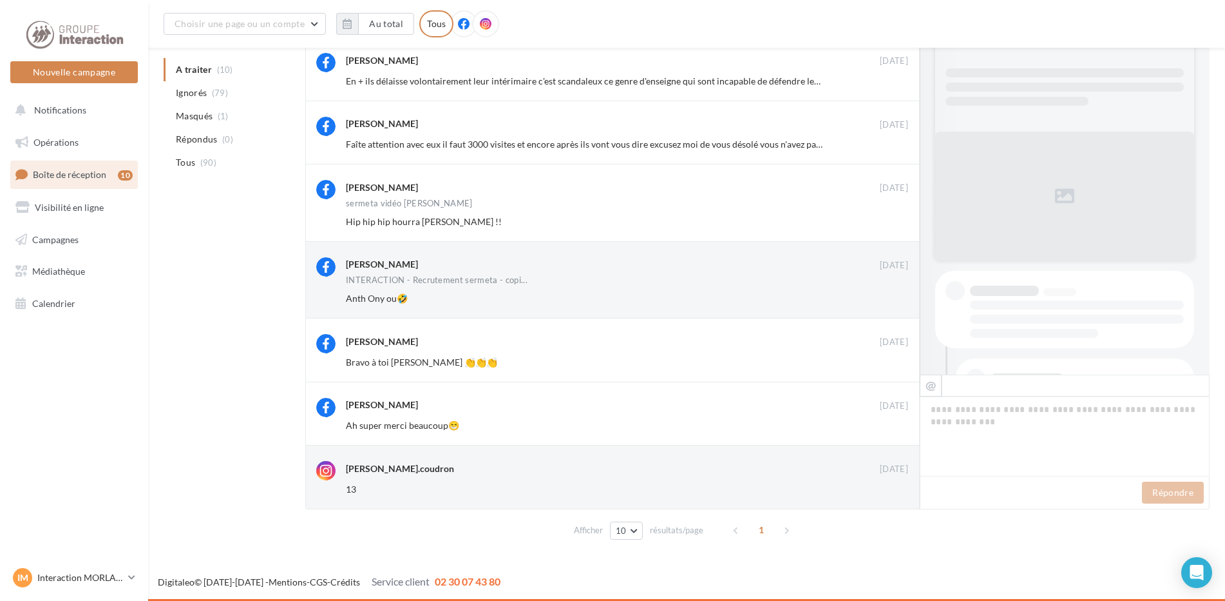
click at [879, 358] on button "Ignorer" at bounding box center [887, 362] width 43 height 18
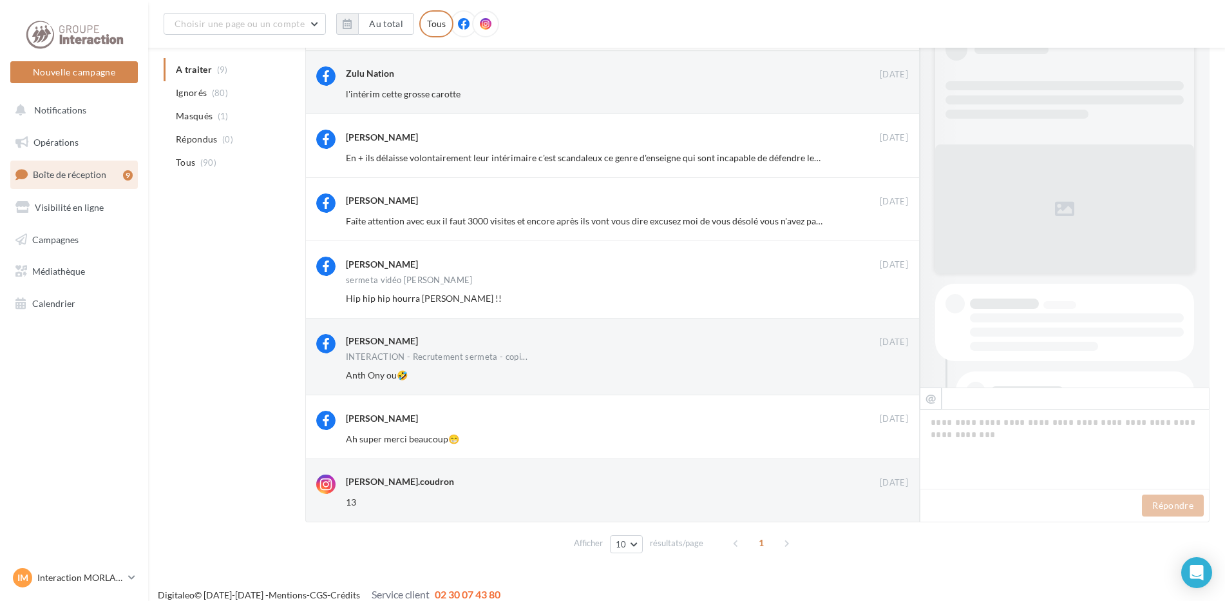
scroll to position [267, 0]
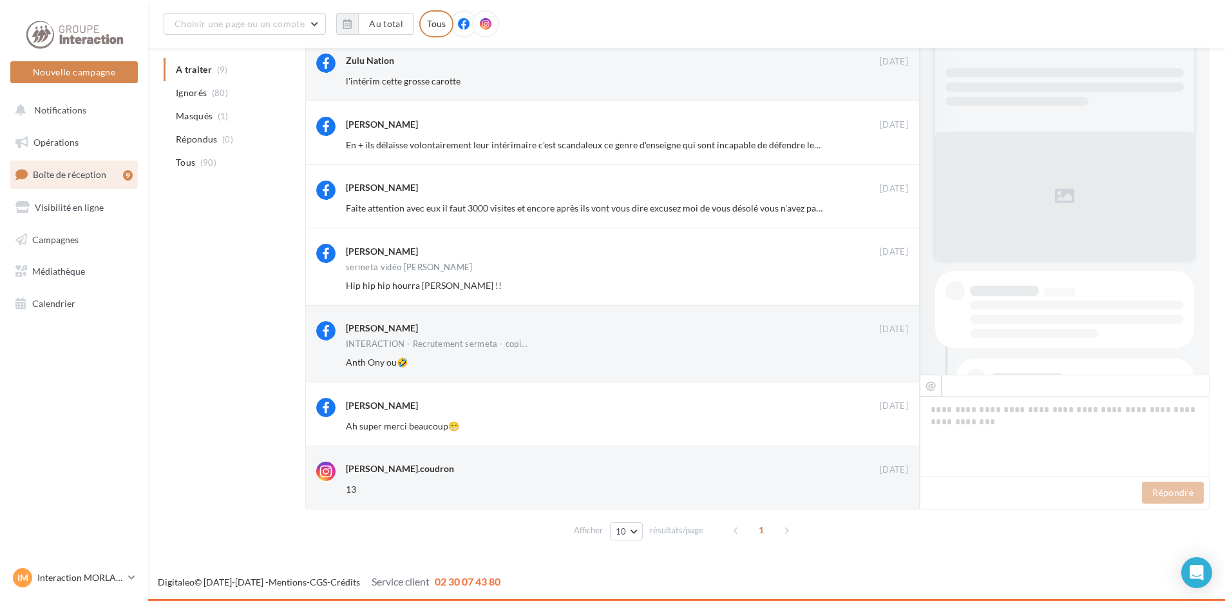
click at [879, 358] on button "Ignorer" at bounding box center [887, 362] width 43 height 18
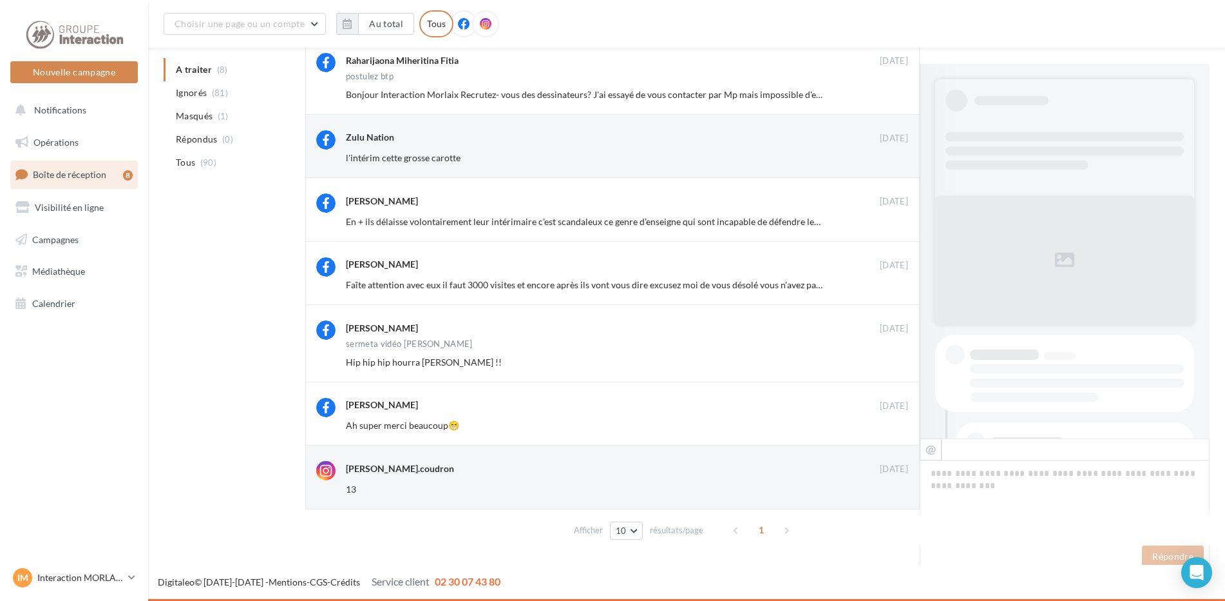
scroll to position [191, 0]
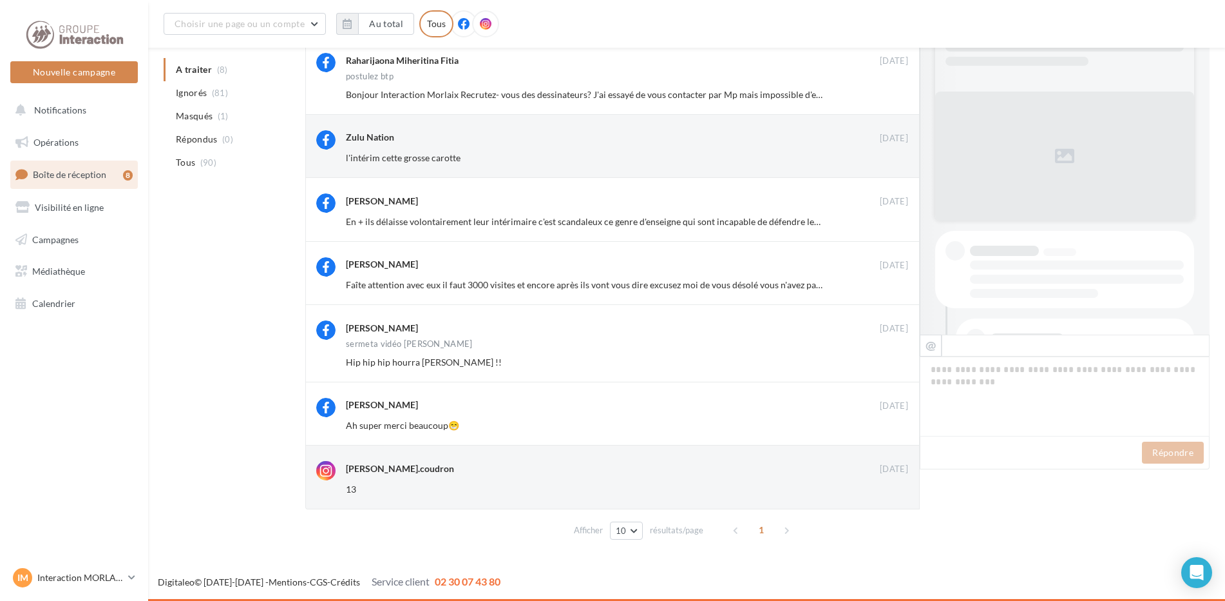
click at [879, 358] on button "Ignorer" at bounding box center [887, 362] width 43 height 18
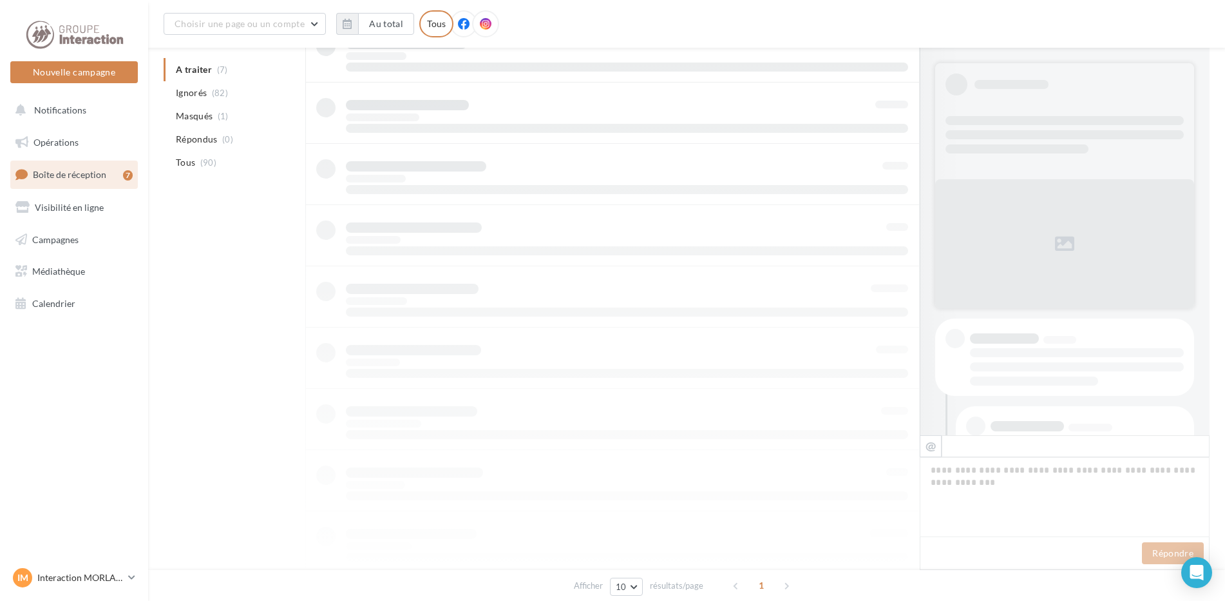
scroll to position [113, 0]
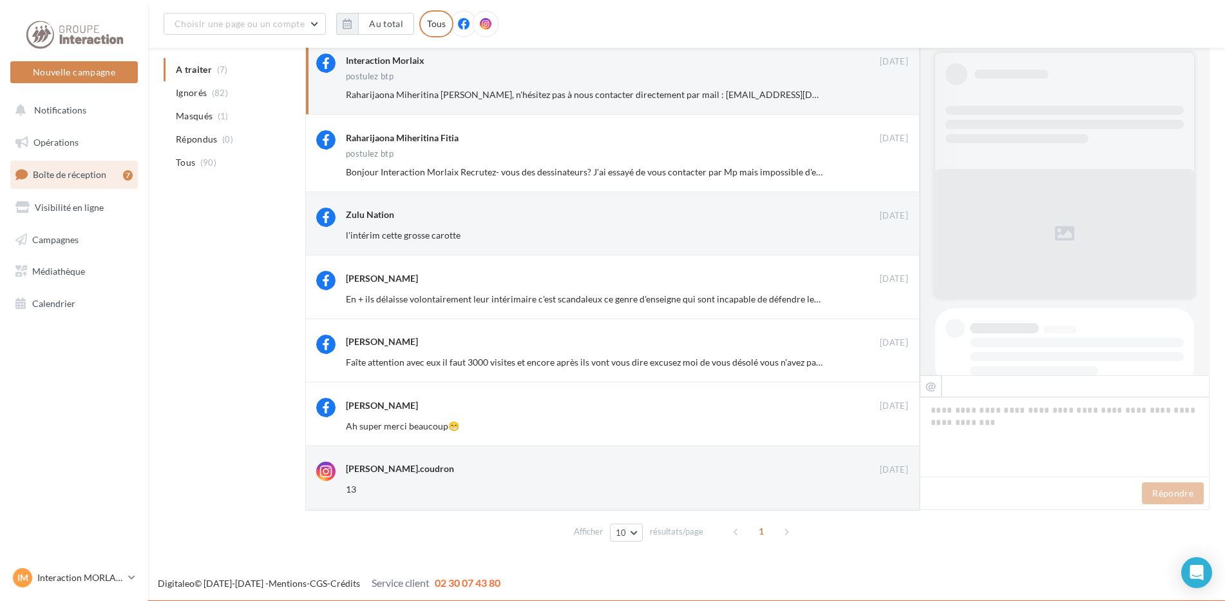
click at [879, 358] on button "Ignorer" at bounding box center [887, 362] width 43 height 18
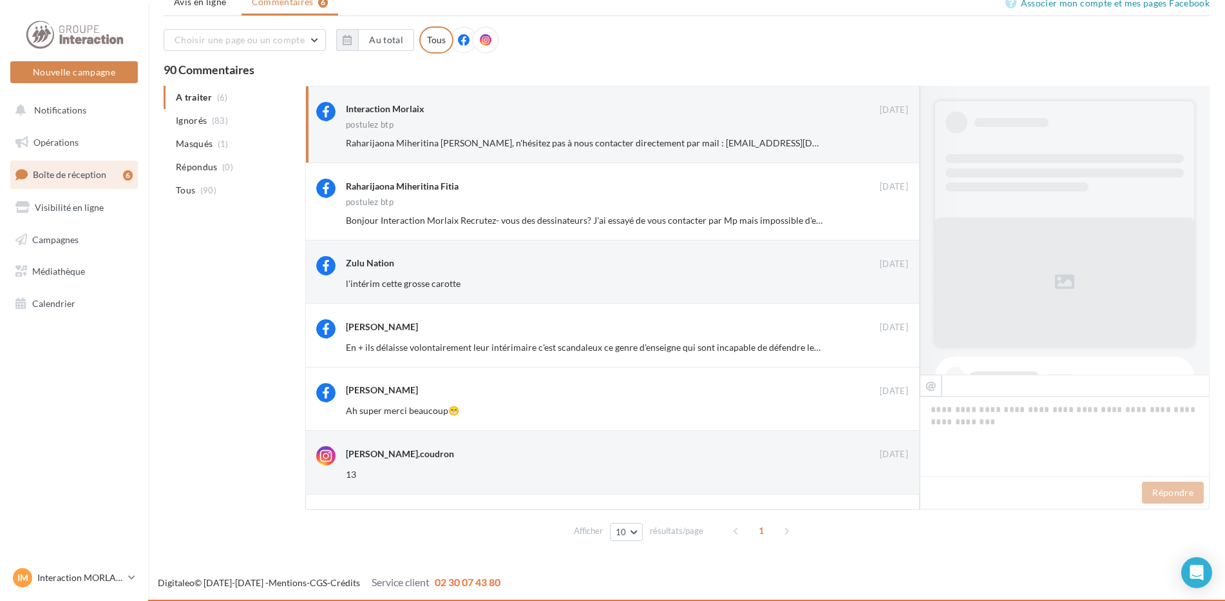
scroll to position [55, 0]
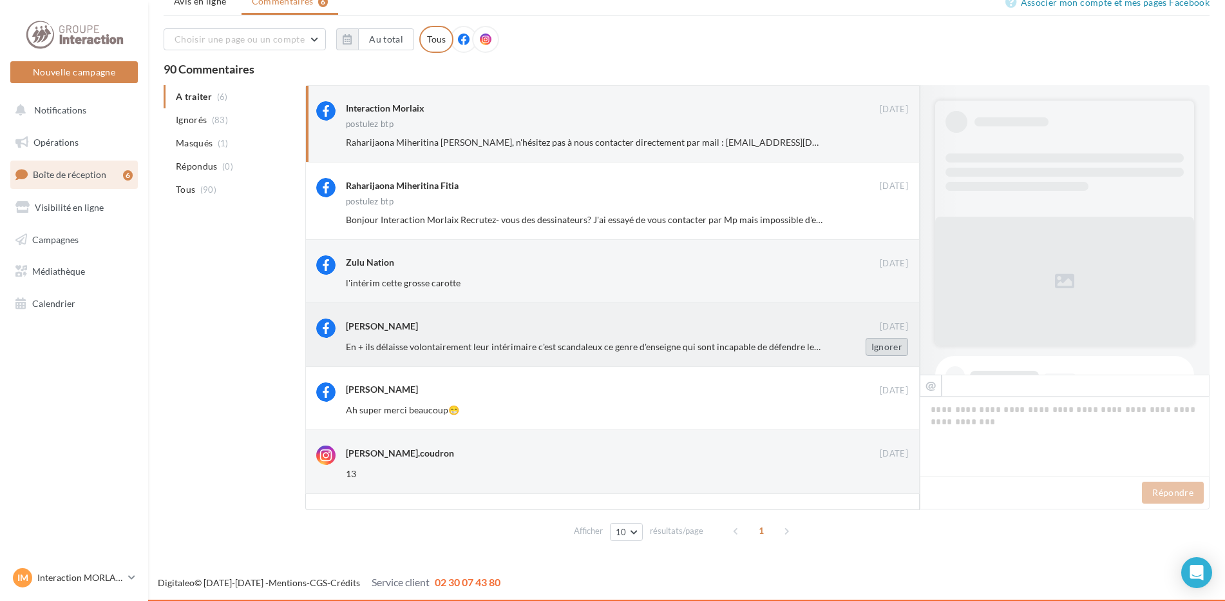
click at [879, 347] on button "Ignorer" at bounding box center [887, 347] width 43 height 18
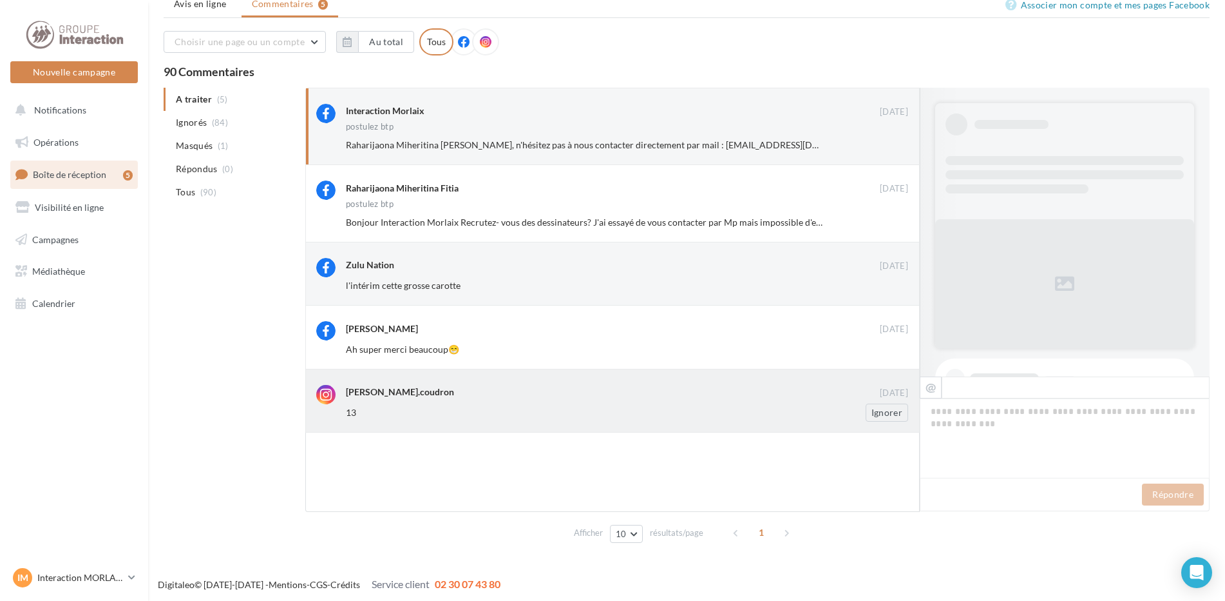
scroll to position [56, 0]
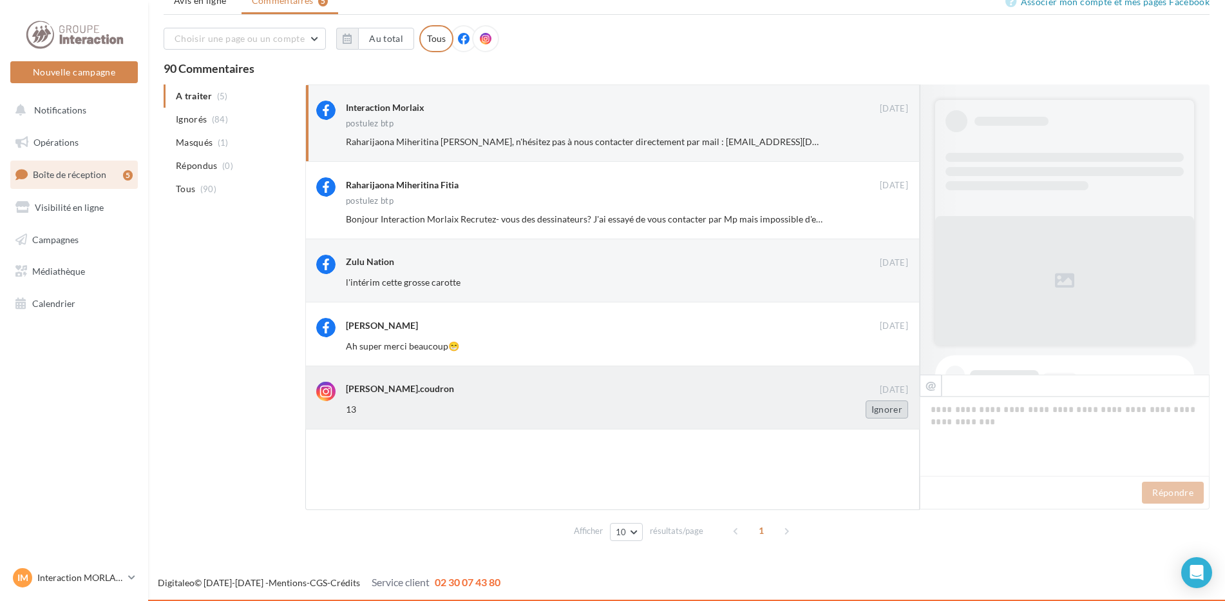
click at [895, 410] on button "Ignorer" at bounding box center [887, 409] width 43 height 18
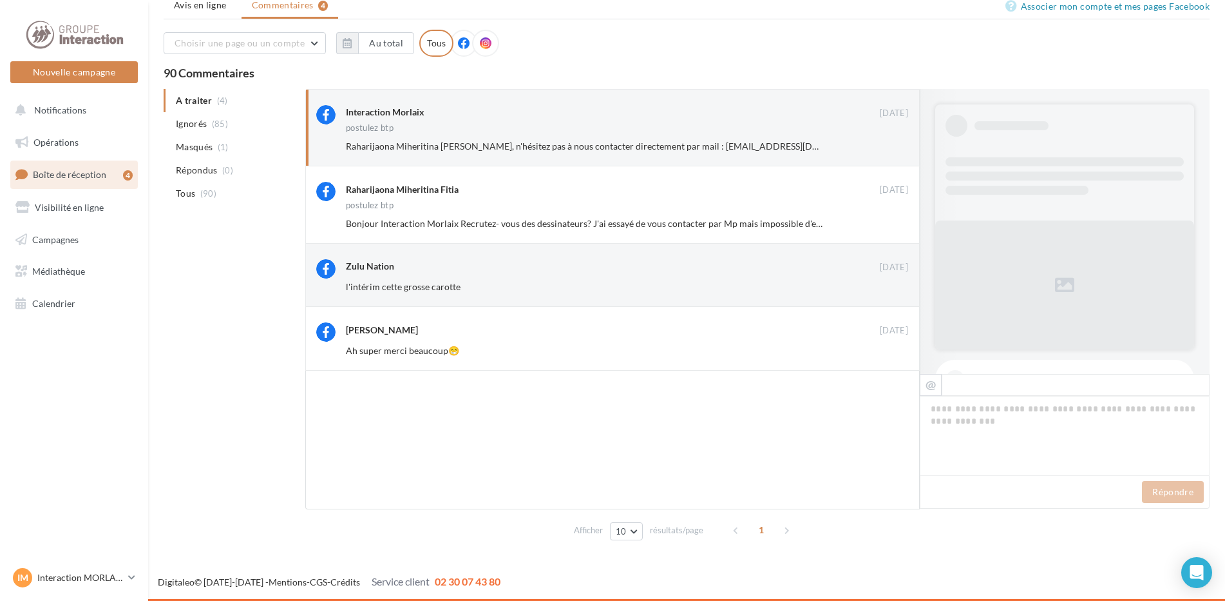
scroll to position [57, 0]
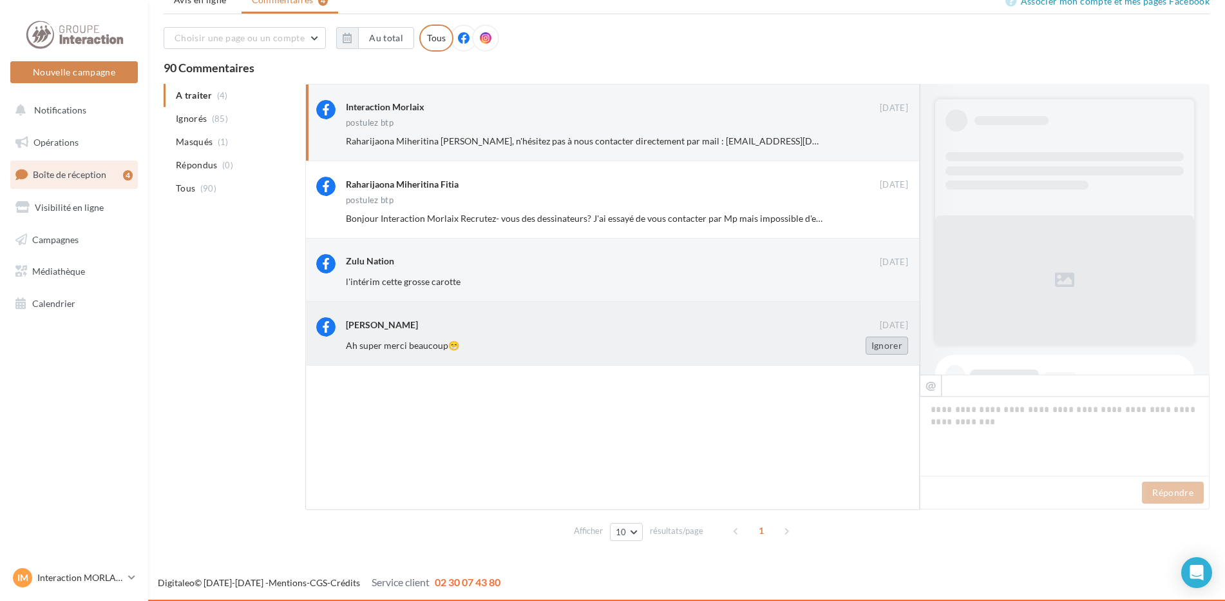
click at [891, 341] on button "Ignorer" at bounding box center [887, 345] width 43 height 18
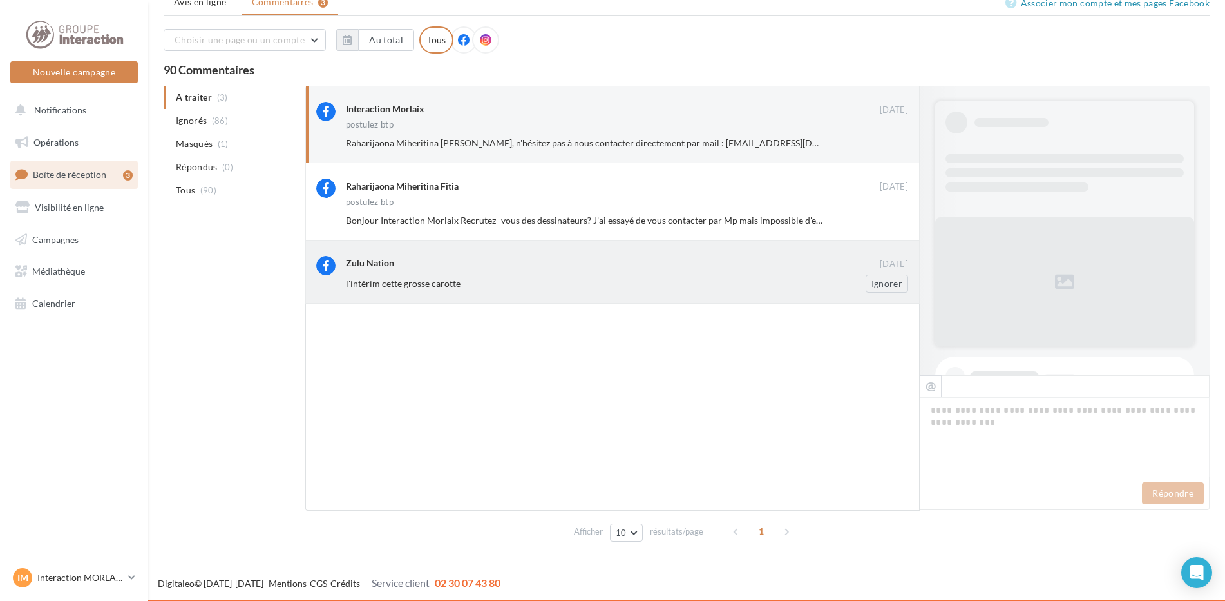
scroll to position [57, 0]
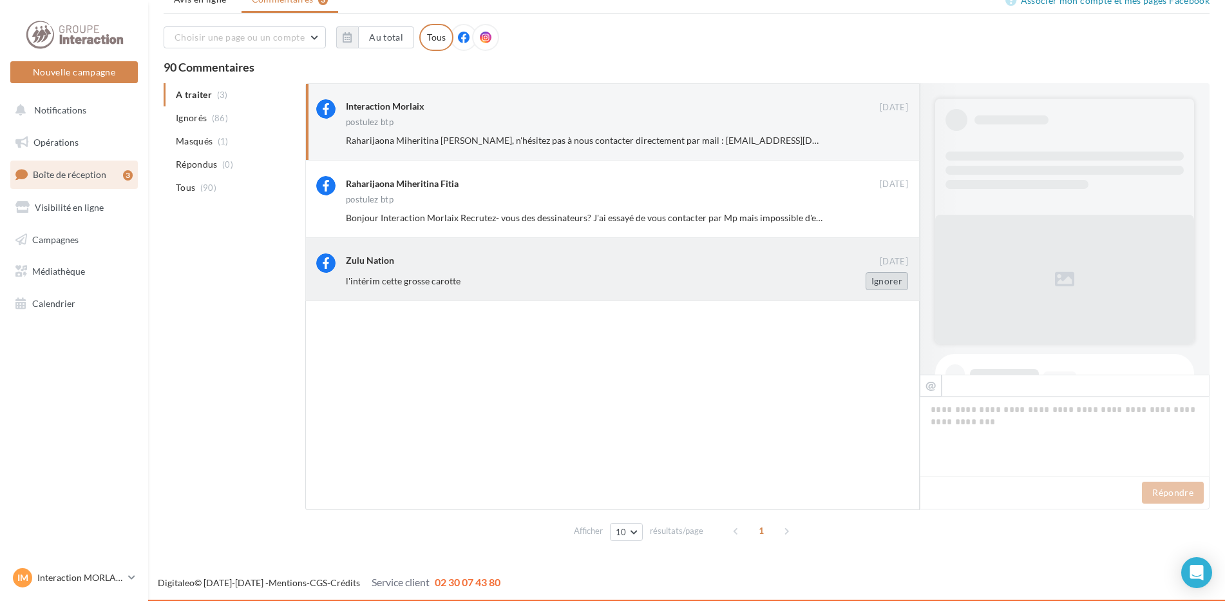
click at [885, 277] on button "Ignorer" at bounding box center [887, 281] width 43 height 18
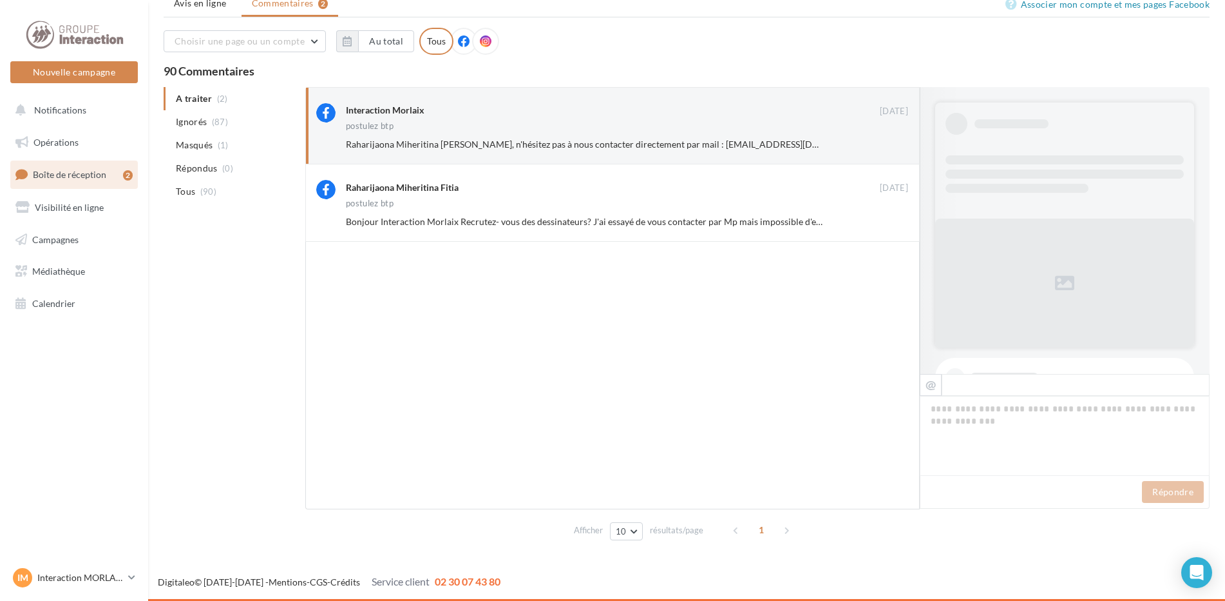
scroll to position [58, 0]
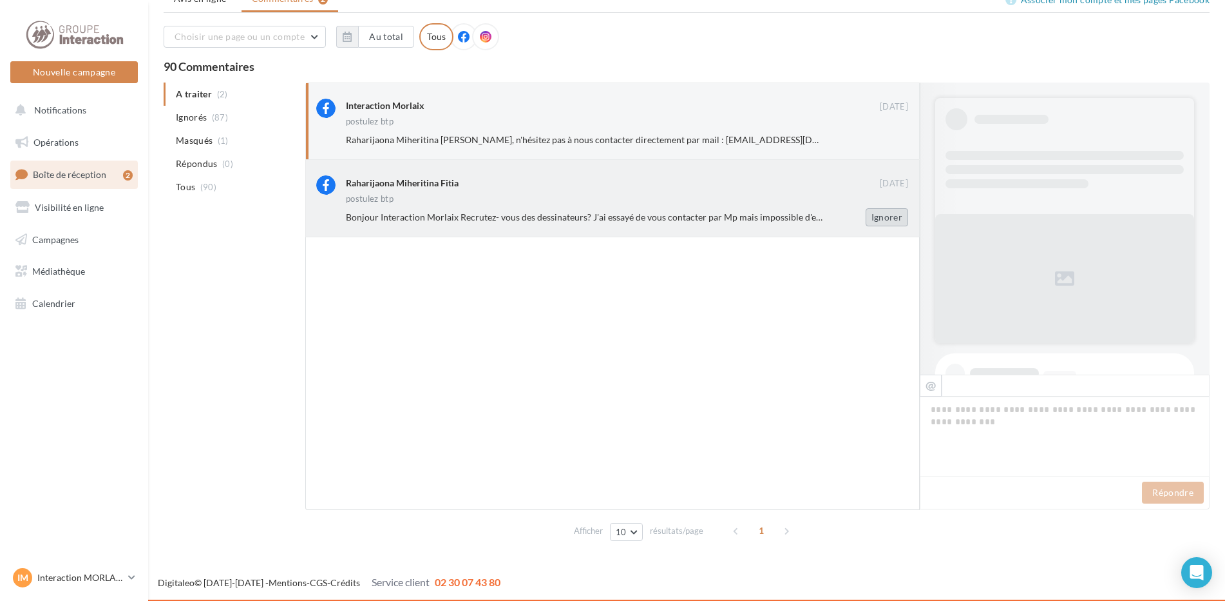
click at [888, 220] on button "Ignorer" at bounding box center [887, 217] width 43 height 18
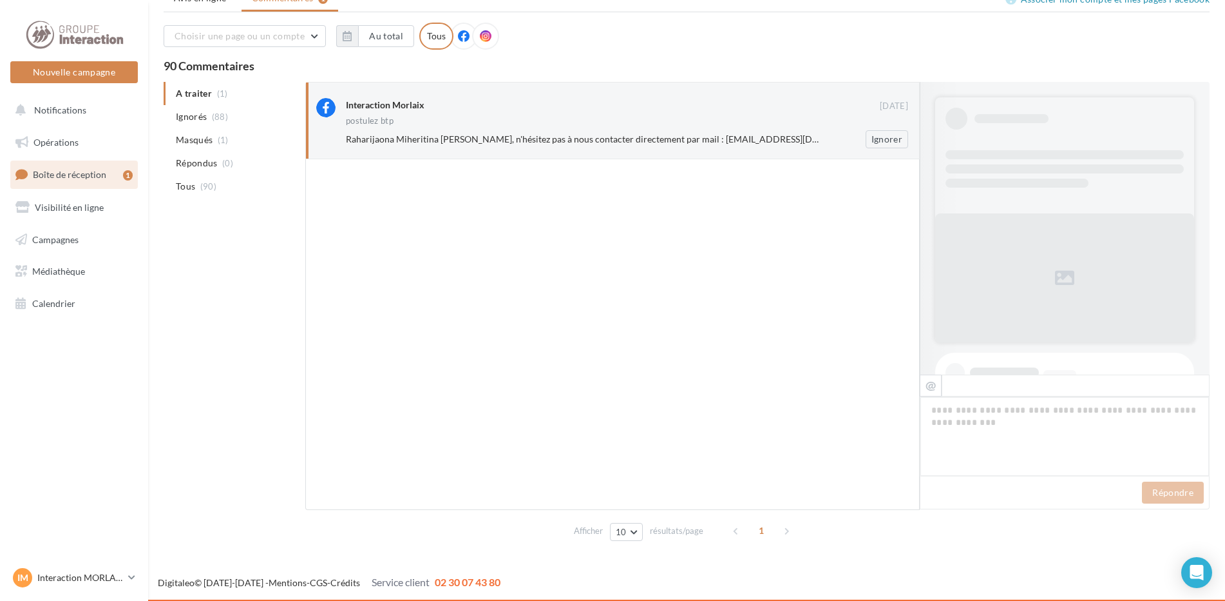
scroll to position [544, 0]
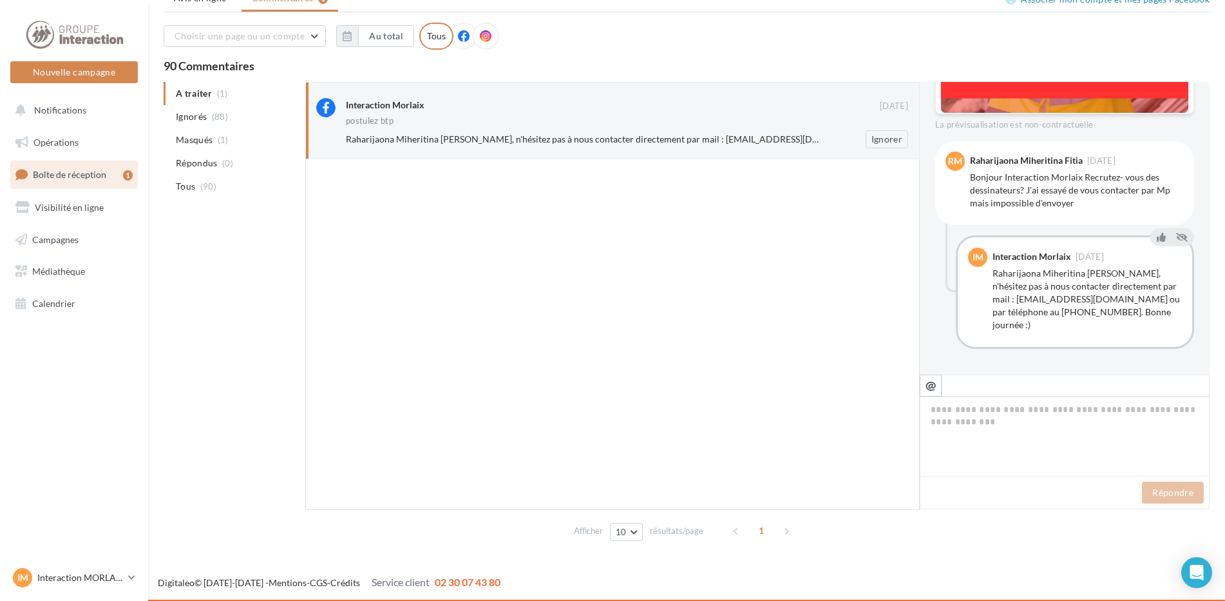
click at [620, 116] on div "Interaction Morlaix 16 sept. postulez btp Raharijaona Miheritina Fitia Bonjour,…" at bounding box center [627, 123] width 562 height 50
click at [894, 137] on button "Ignorer" at bounding box center [887, 139] width 43 height 18
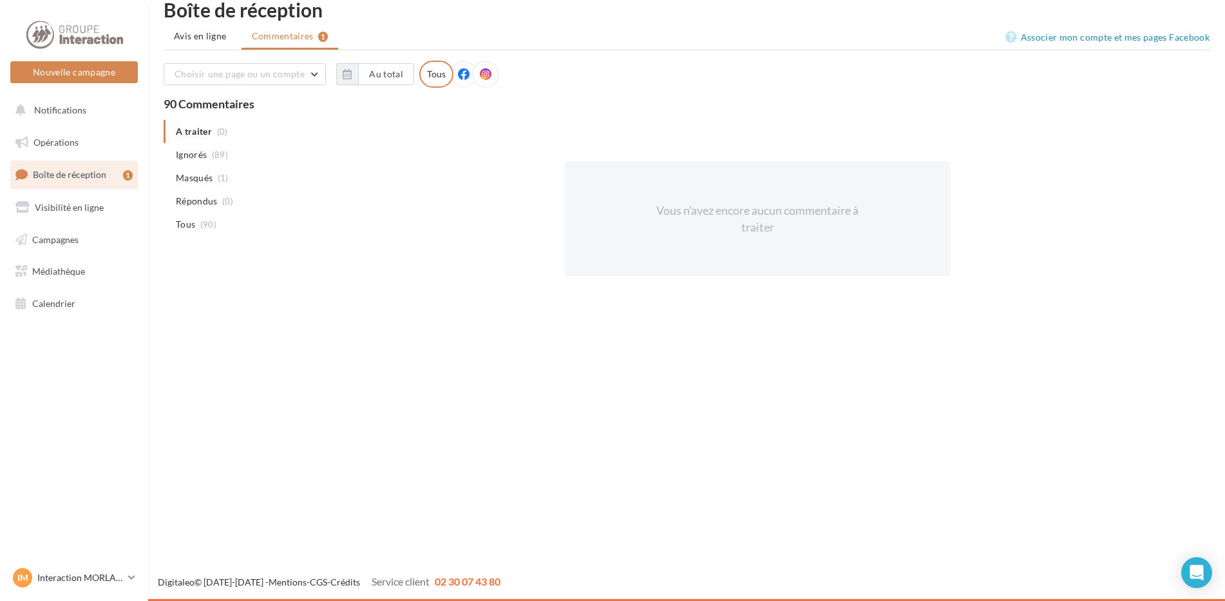
scroll to position [21, 0]
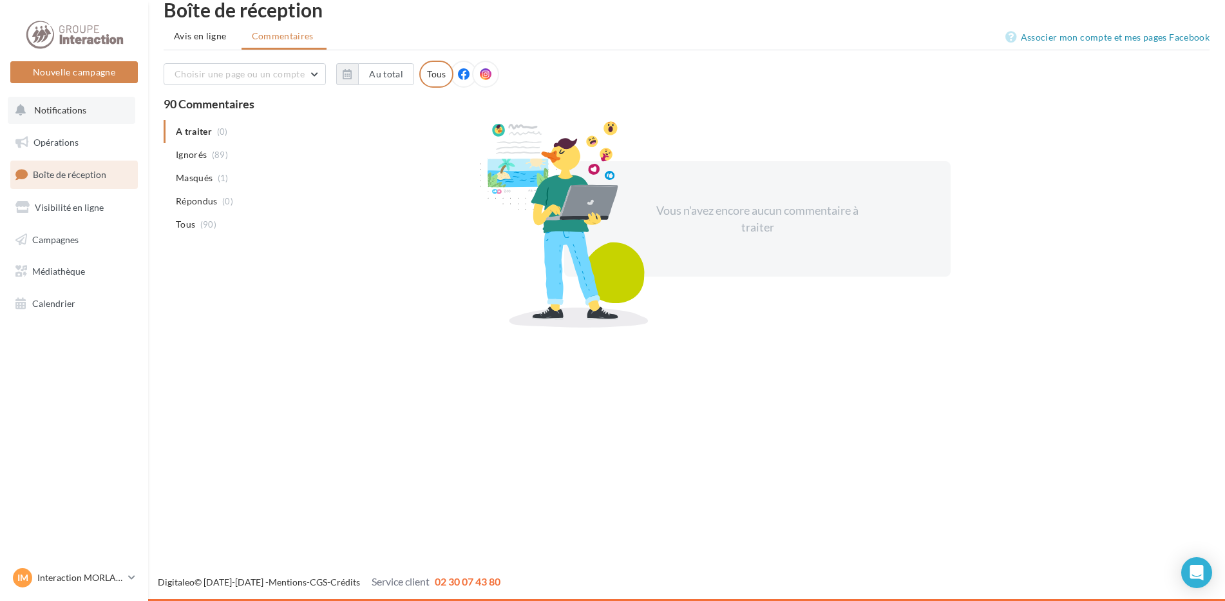
click at [84, 119] on button "Notifications" at bounding box center [72, 110] width 128 height 27
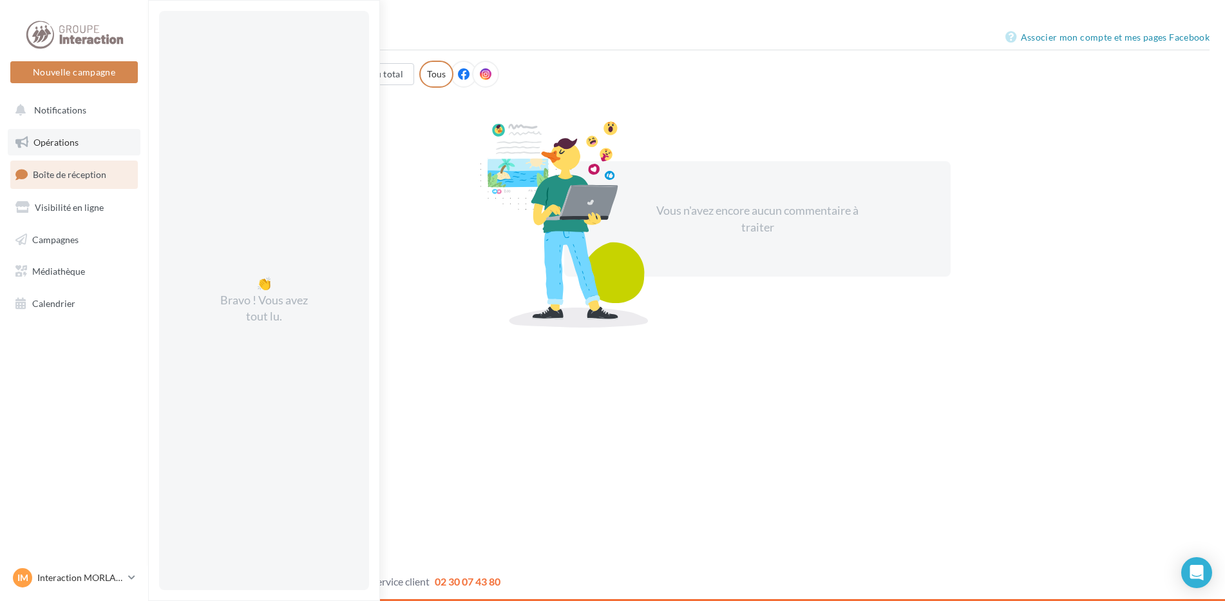
click at [105, 151] on link "Opérations" at bounding box center [74, 142] width 133 height 27
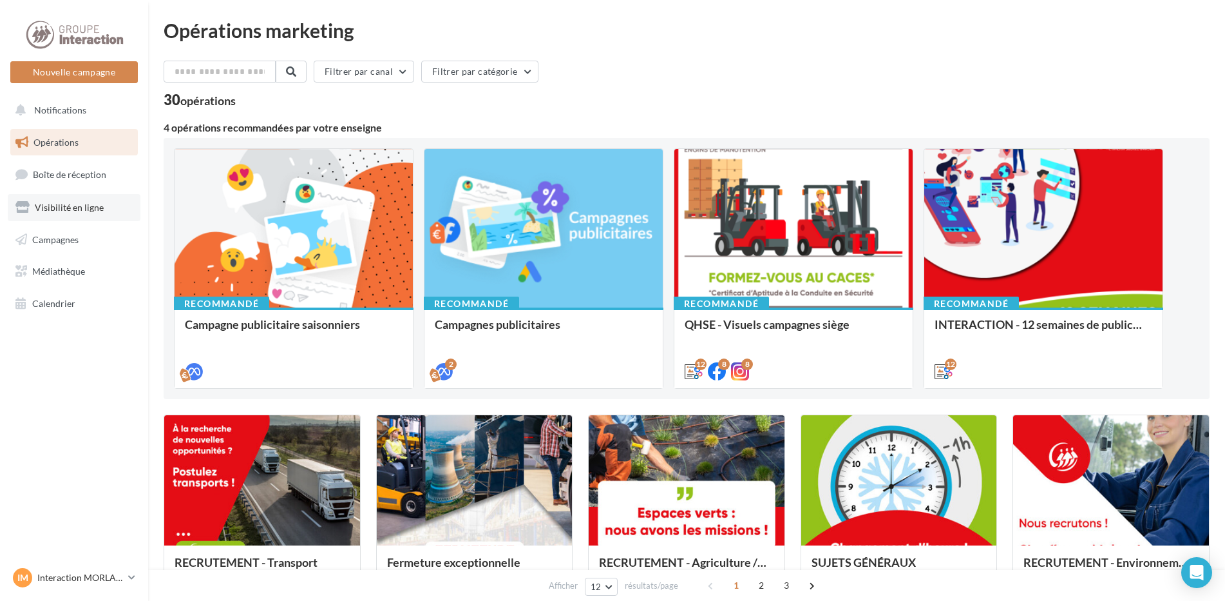
click at [118, 214] on link "Visibilité en ligne" at bounding box center [74, 207] width 133 height 27
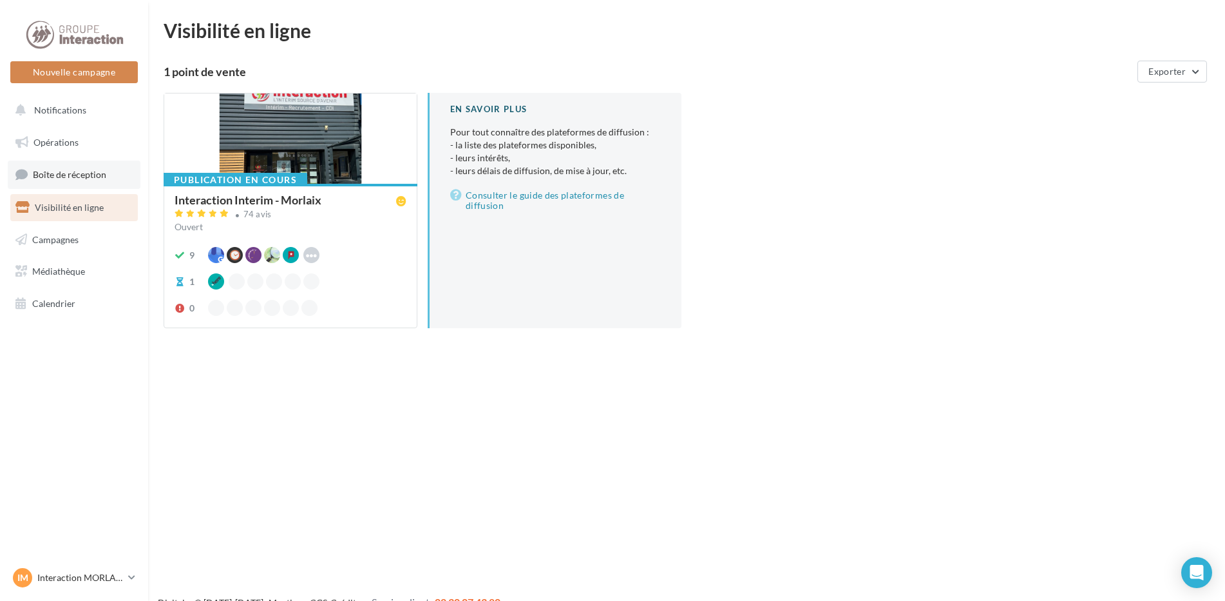
click at [129, 179] on link "Boîte de réception" at bounding box center [74, 174] width 133 height 28
